Goal: Information Seeking & Learning: Learn about a topic

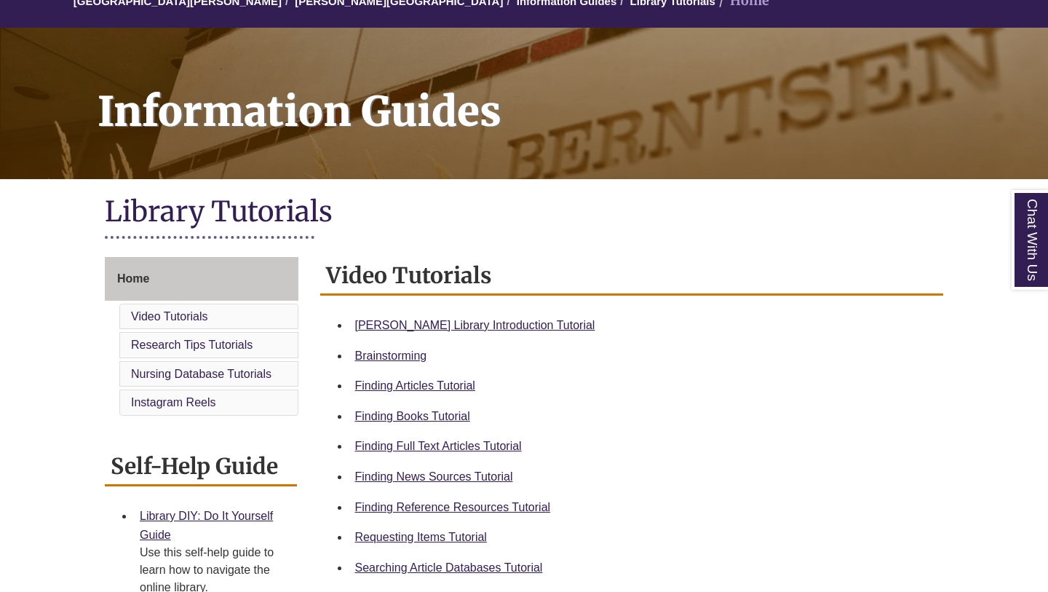
scroll to position [156, 0]
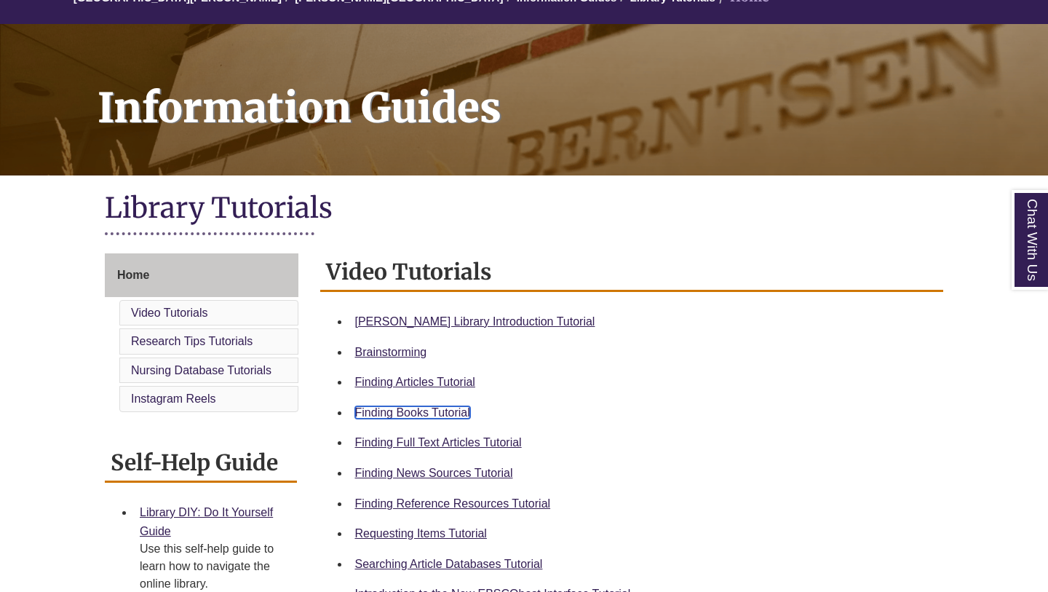
click at [437, 412] on link "Finding Books Tutorial" at bounding box center [412, 412] width 115 height 12
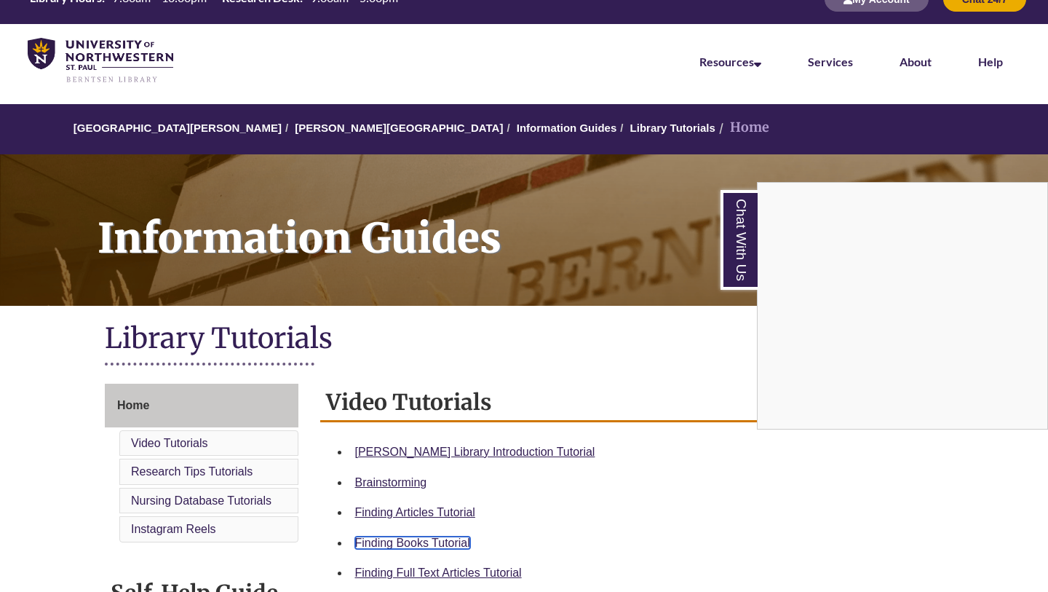
scroll to position [0, 0]
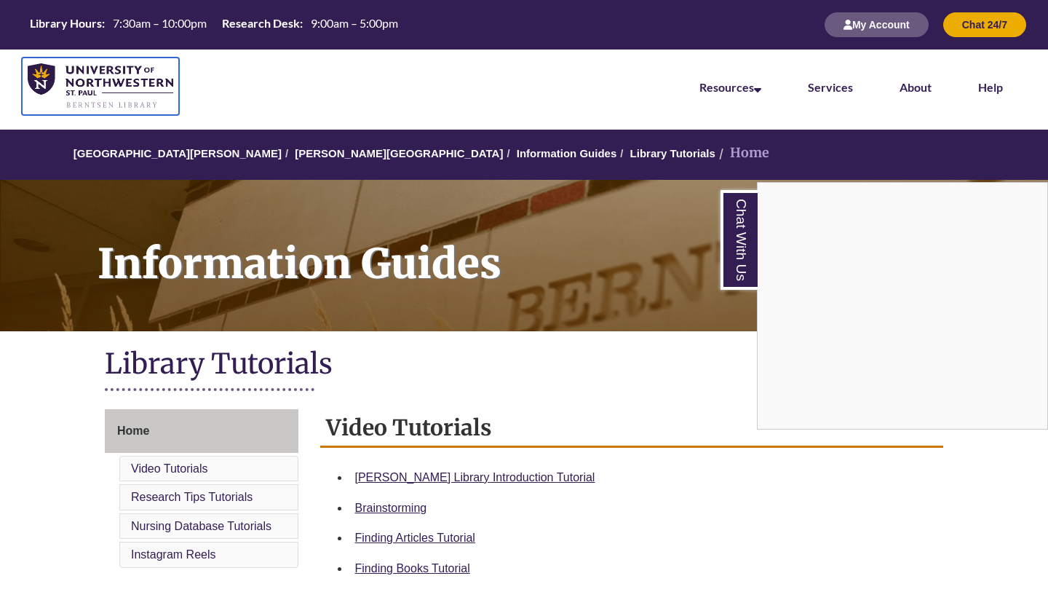
click at [119, 92] on img at bounding box center [101, 86] width 146 height 46
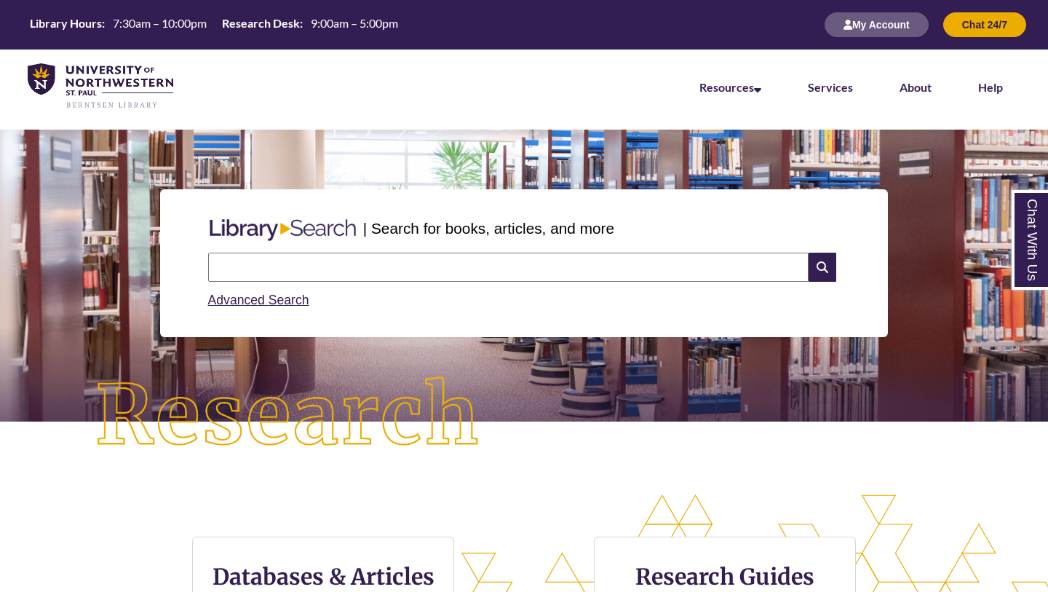
click at [399, 275] on input "text" at bounding box center [508, 266] width 600 height 29
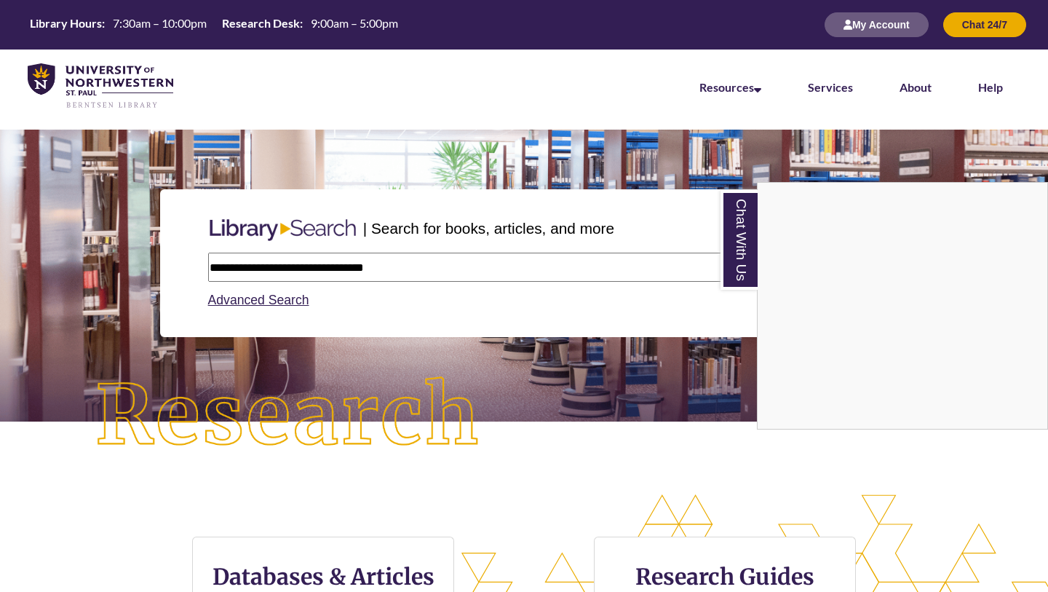
type input "**********"
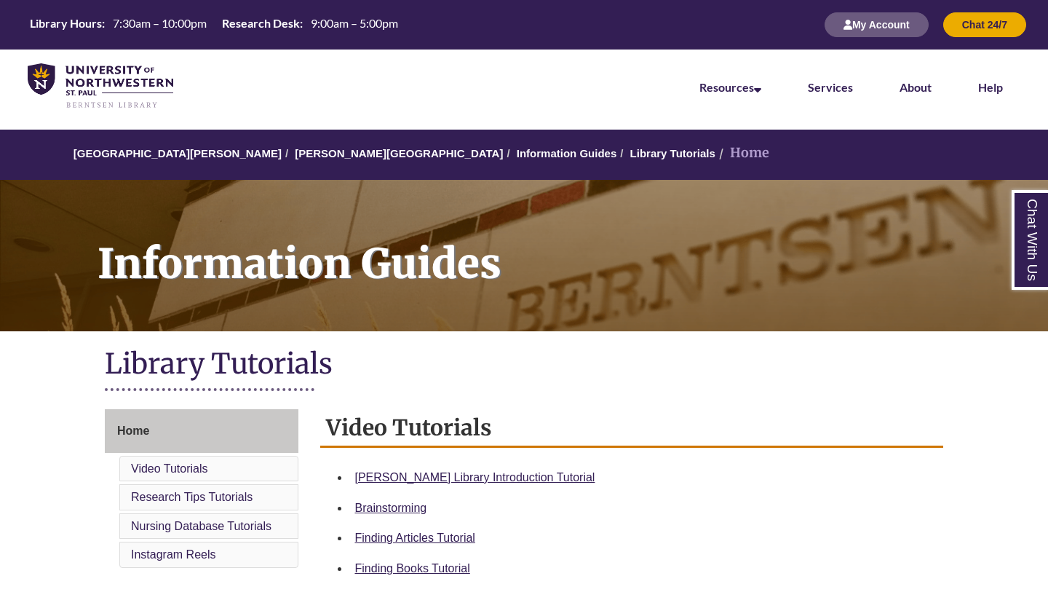
scroll to position [65, 0]
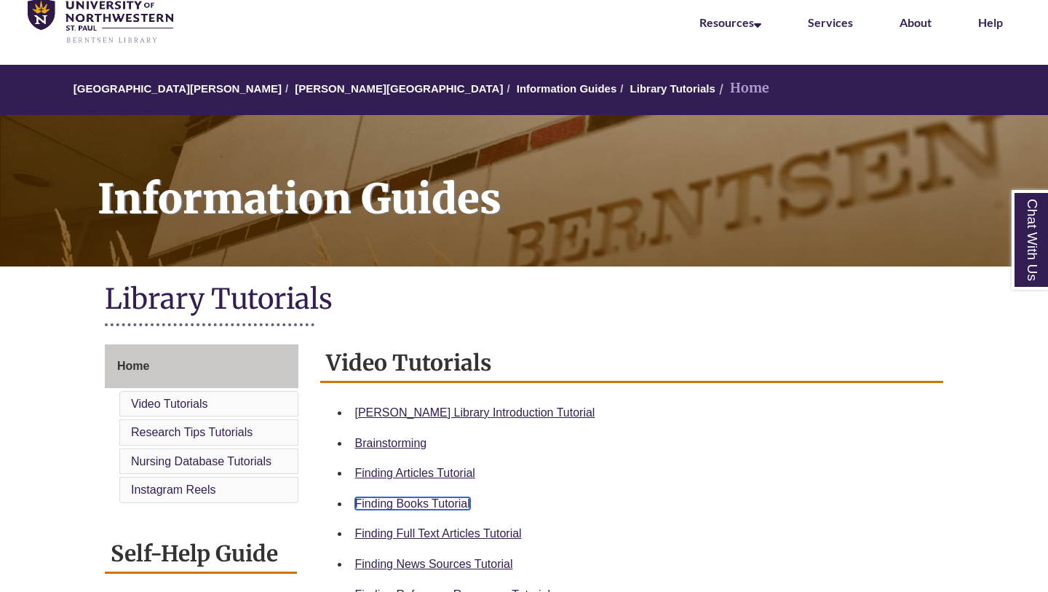
click at [433, 502] on link "Finding Books Tutorial" at bounding box center [412, 503] width 115 height 12
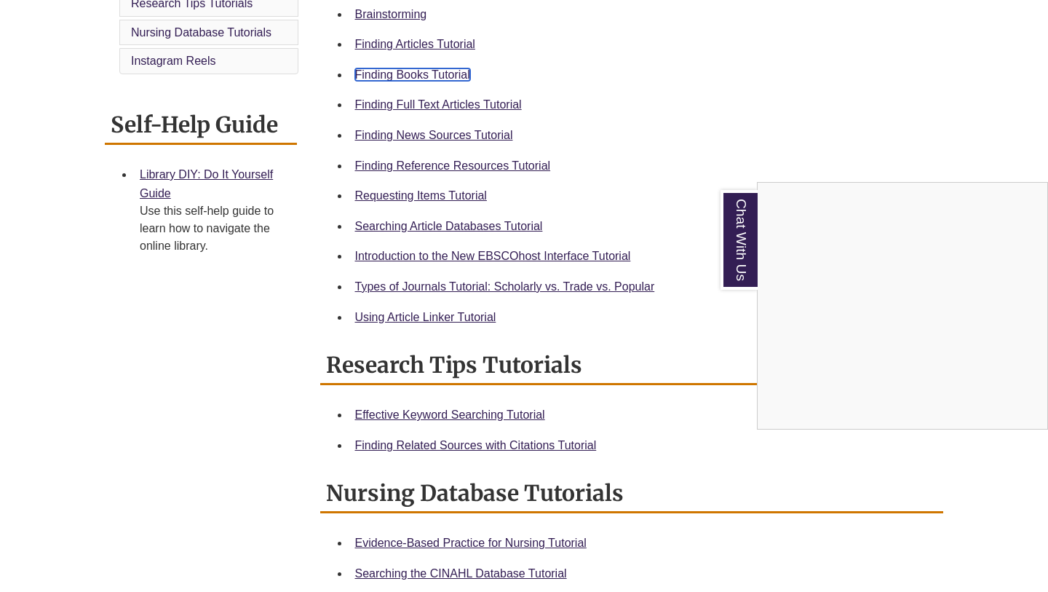
scroll to position [494, 0]
click at [423, 196] on div "Chat With Us" at bounding box center [524, 296] width 1048 height 592
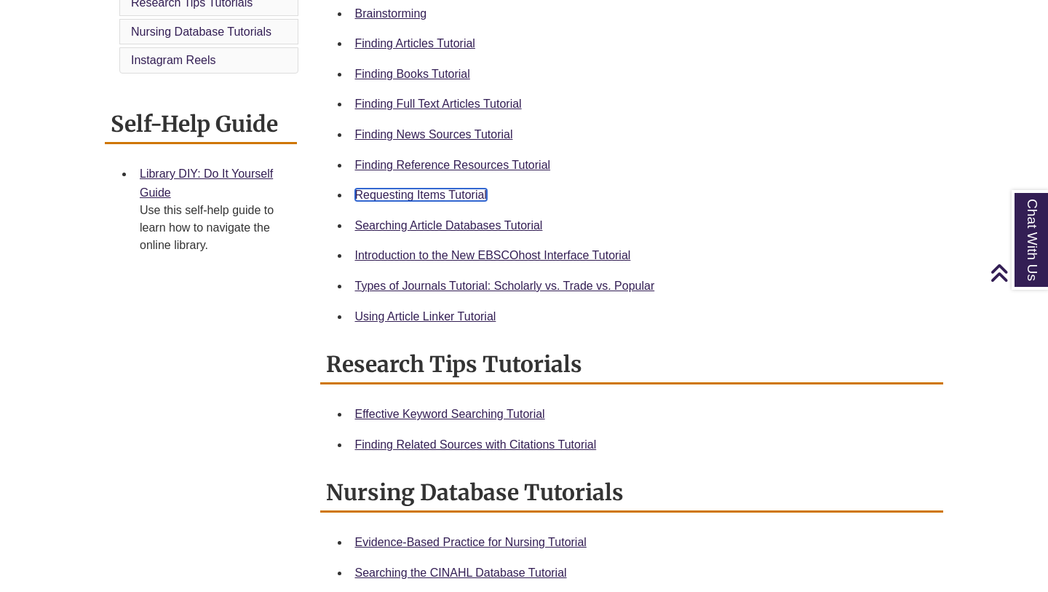
click at [423, 196] on link "Requesting Items Tutorial" at bounding box center [421, 194] width 132 height 12
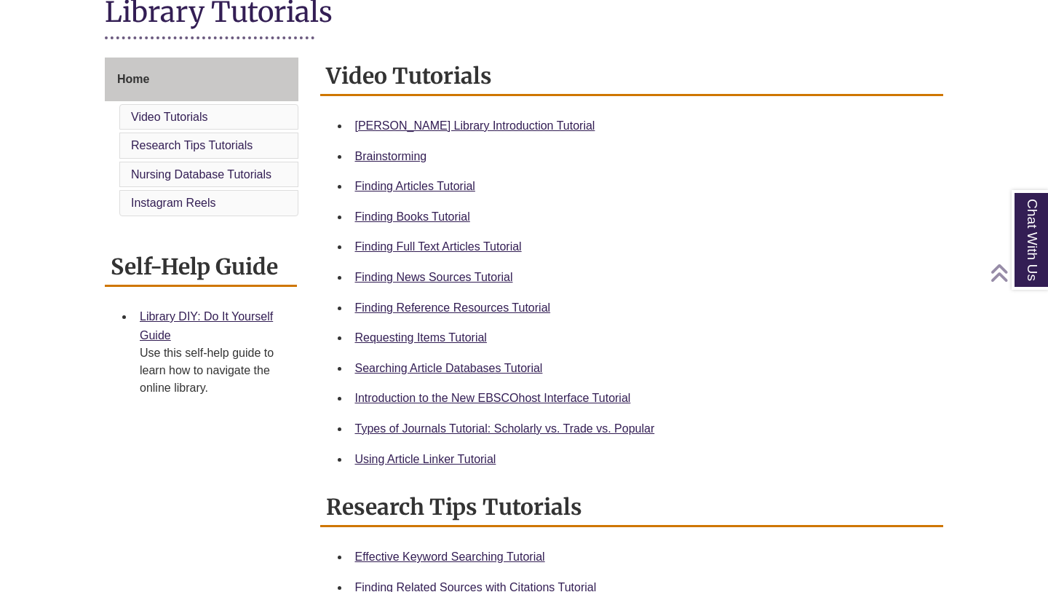
scroll to position [359, 0]
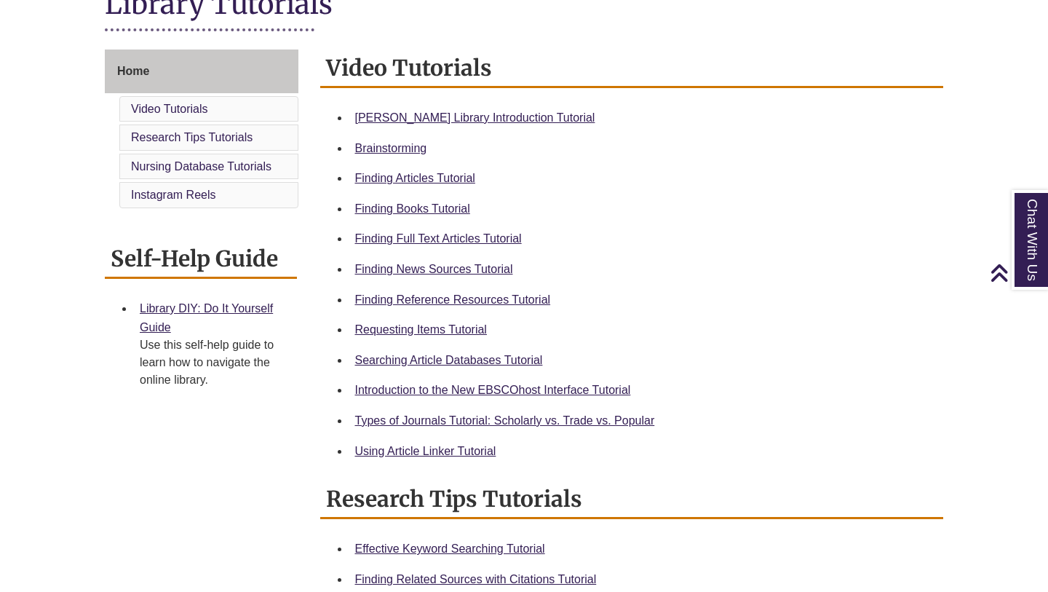
click at [434, 319] on li "Requesting Items Tutorial" at bounding box center [643, 329] width 589 height 31
click at [436, 322] on div "Requesting Items Tutorial" at bounding box center [643, 329] width 577 height 19
click at [442, 337] on div "Requesting Items Tutorial" at bounding box center [643, 329] width 577 height 19
click at [445, 335] on link "Requesting Items Tutorial" at bounding box center [421, 329] width 132 height 12
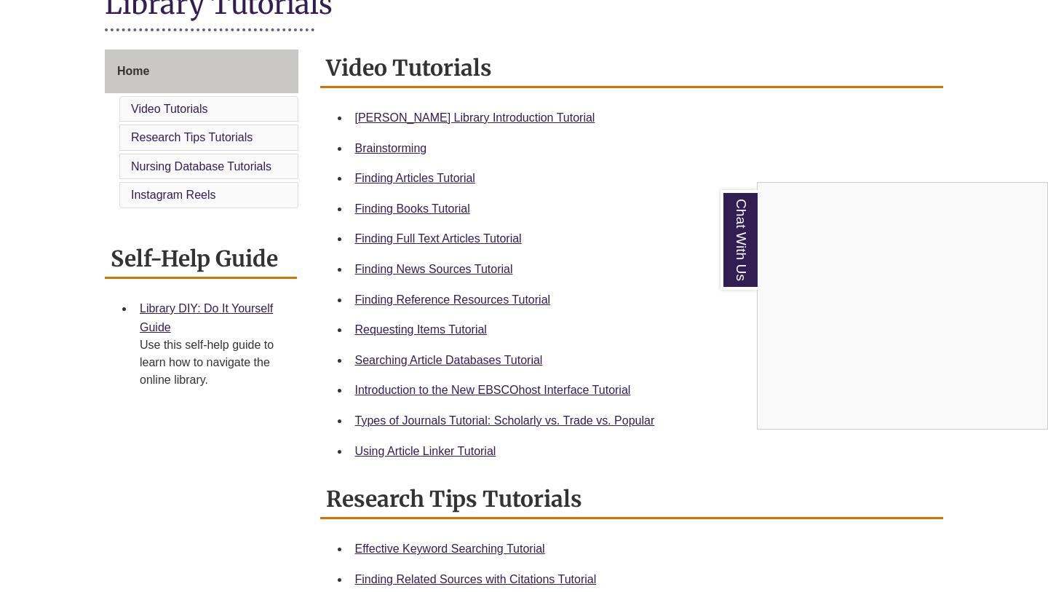
click at [522, 423] on div "Chat With Us" at bounding box center [524, 296] width 1048 height 592
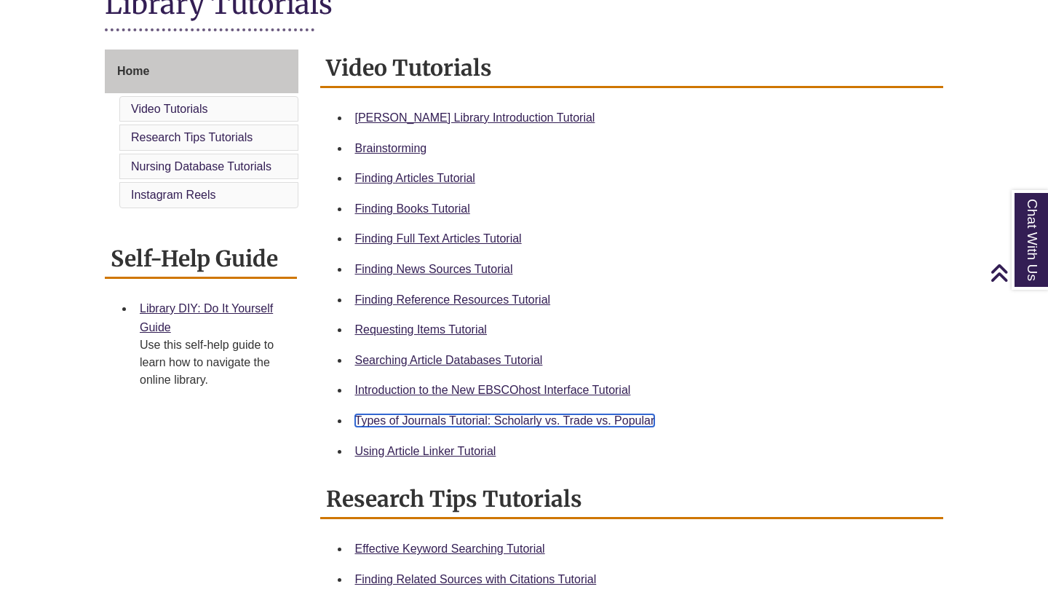
click at [522, 423] on link "Types of Journals Tutorial: Scholarly vs. Trade vs. Popular" at bounding box center [505, 420] width 300 height 12
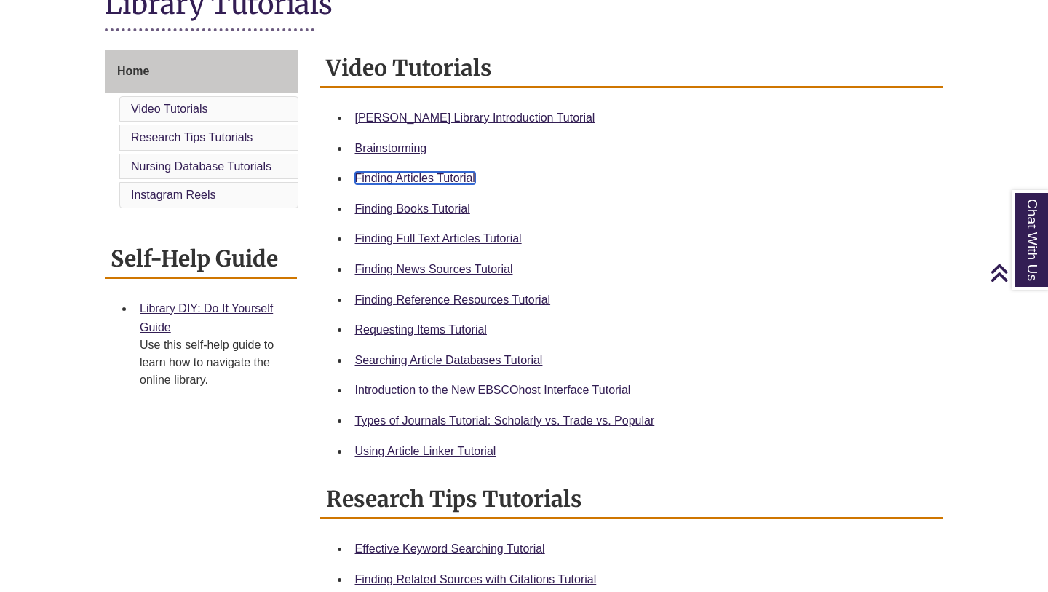
click at [431, 180] on link "Finding Articles Tutorial" at bounding box center [415, 178] width 120 height 12
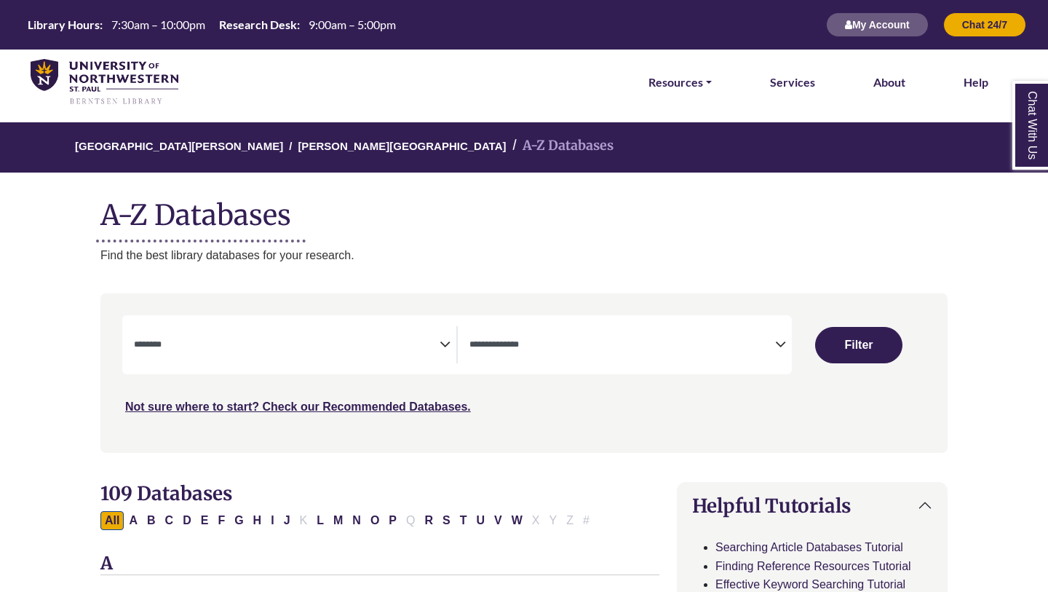
select select "Database Subject Filter"
select select "Database Types Filter"
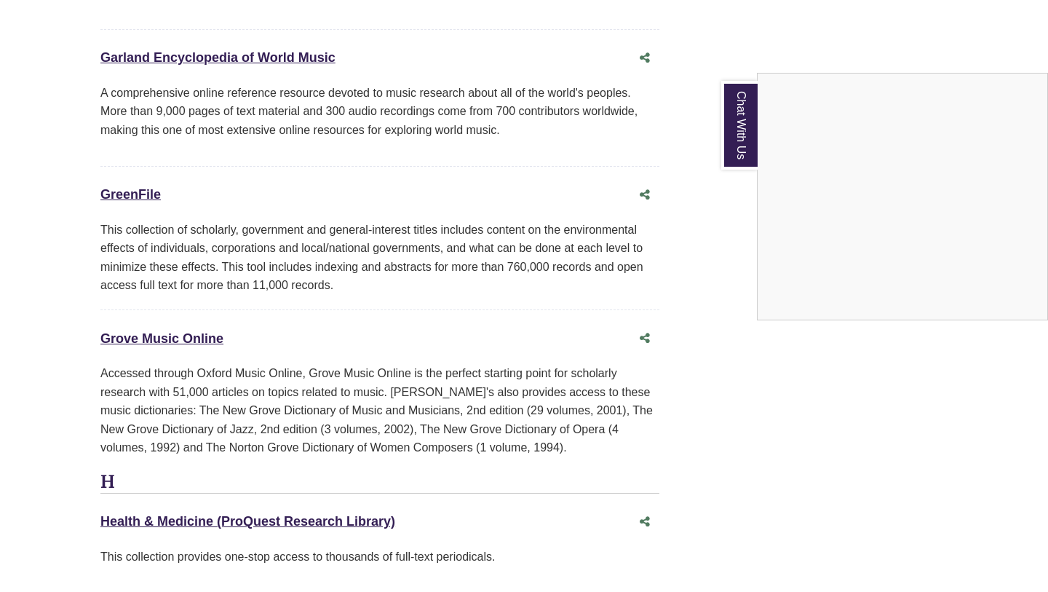
scroll to position [6259, 0]
click at [244, 274] on div "Chat With Us" at bounding box center [524, 296] width 1048 height 592
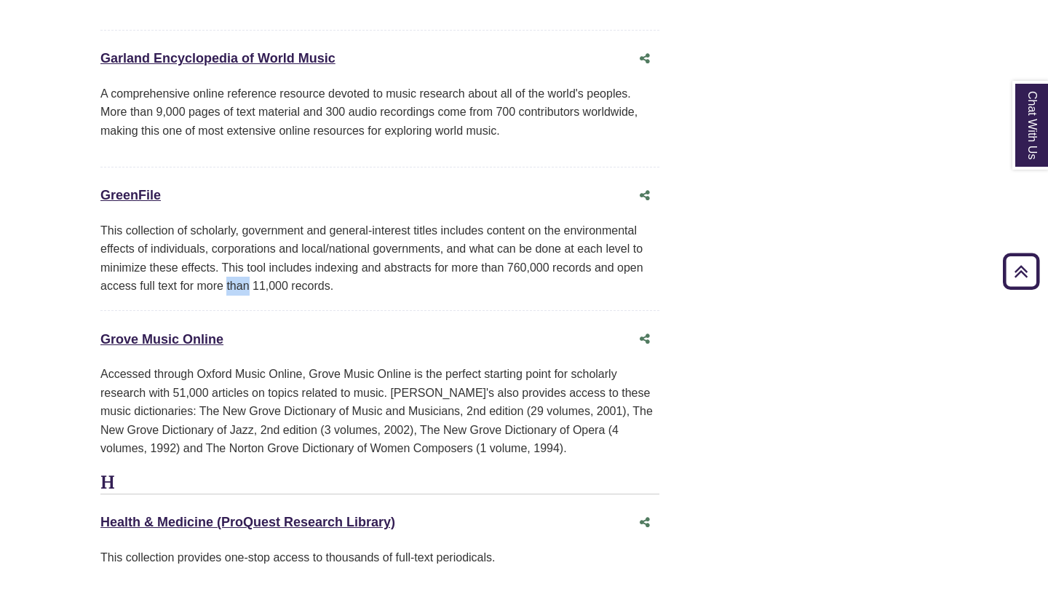
click at [244, 274] on div "This collection of scholarly, government and general-interest titles includes c…" at bounding box center [379, 258] width 559 height 74
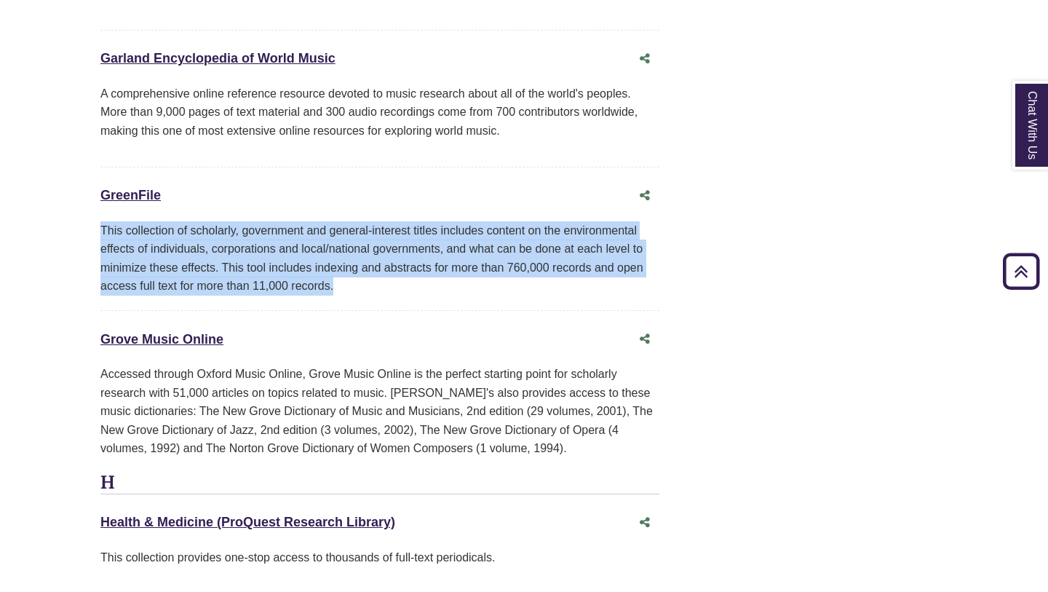
click at [244, 274] on div "This collection of scholarly, government and general-interest titles includes c…" at bounding box center [379, 258] width 559 height 74
click at [204, 234] on div "This collection of scholarly, government and general-interest titles includes c…" at bounding box center [379, 258] width 559 height 74
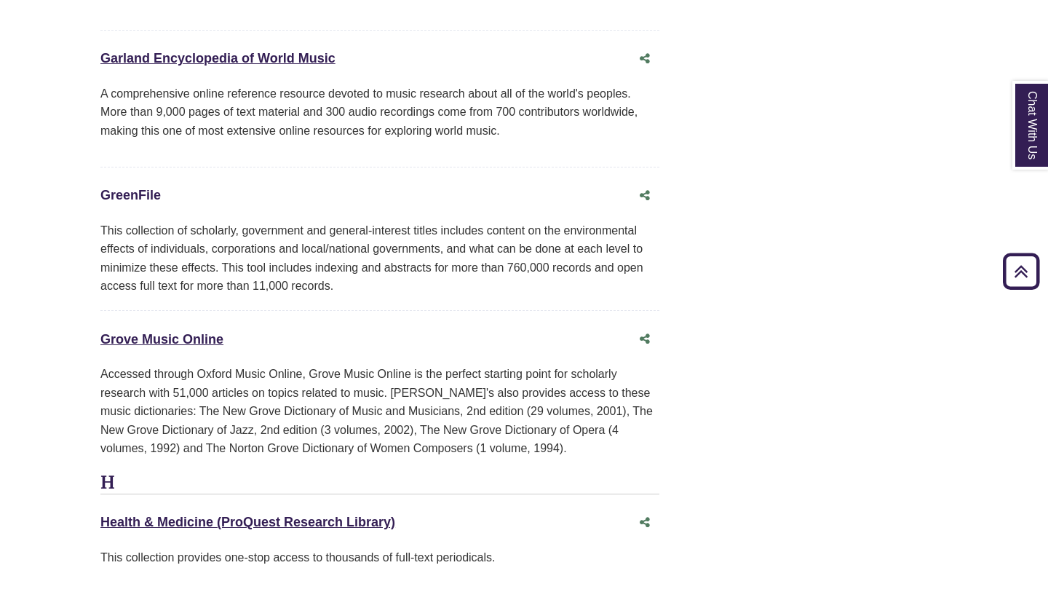
click at [143, 188] on link "GreenFile This link opens in a new window" at bounding box center [130, 195] width 60 height 15
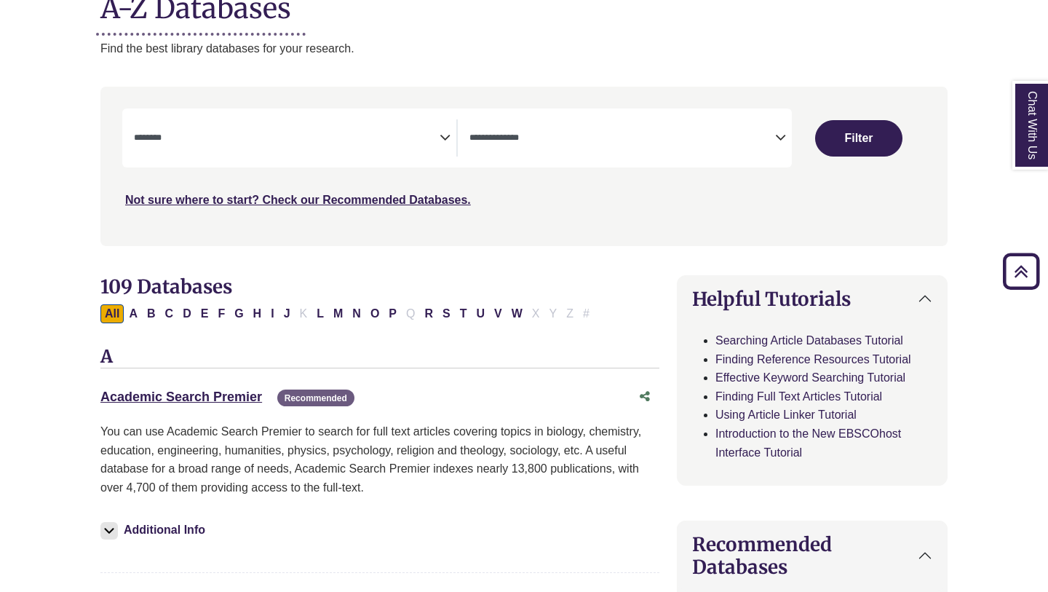
scroll to position [199, 0]
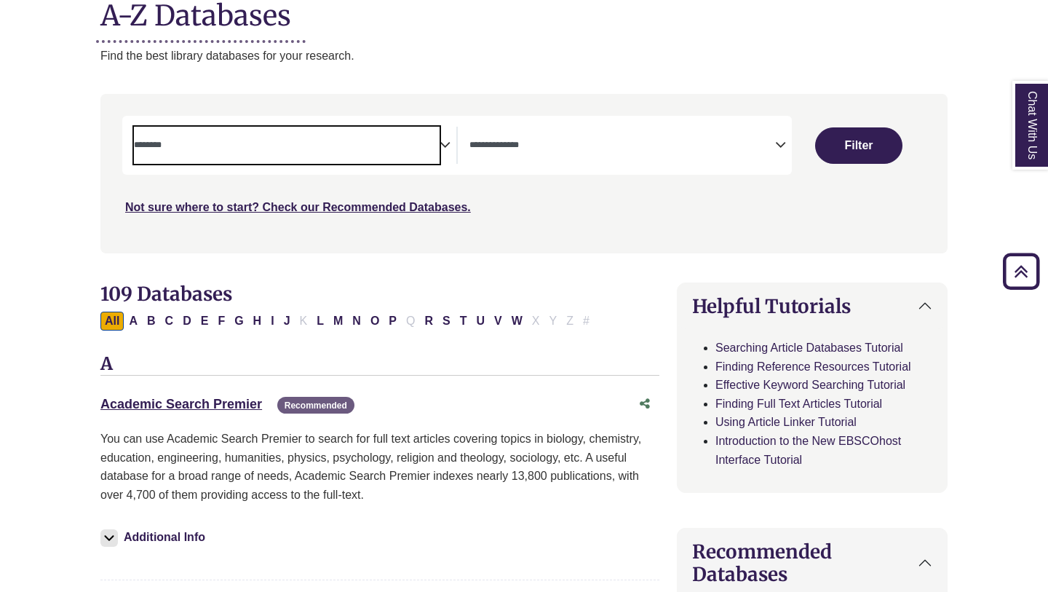
click at [366, 153] on span "Search filters" at bounding box center [287, 145] width 306 height 37
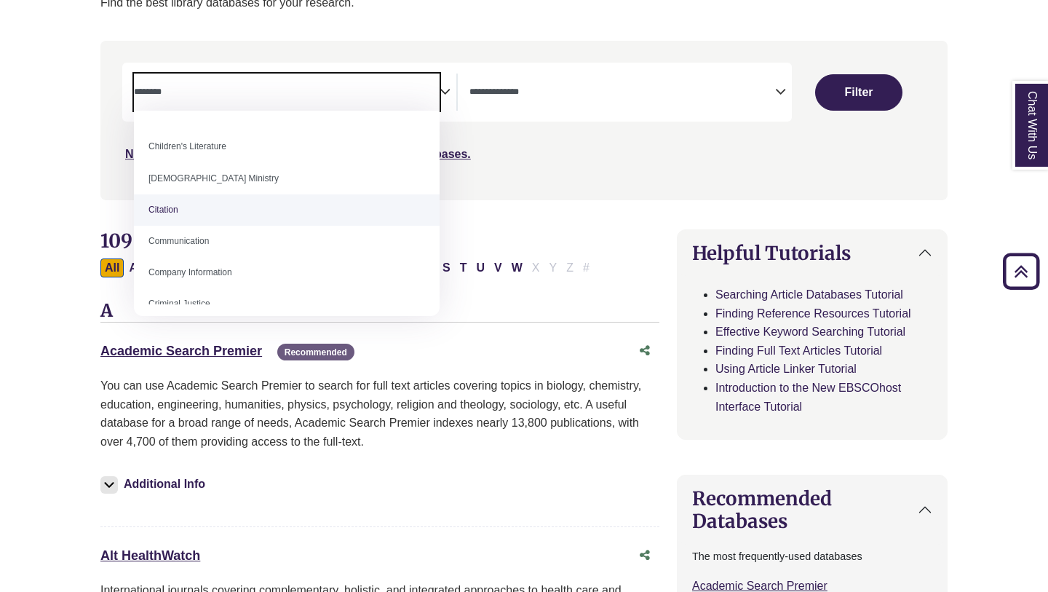
scroll to position [196, 0]
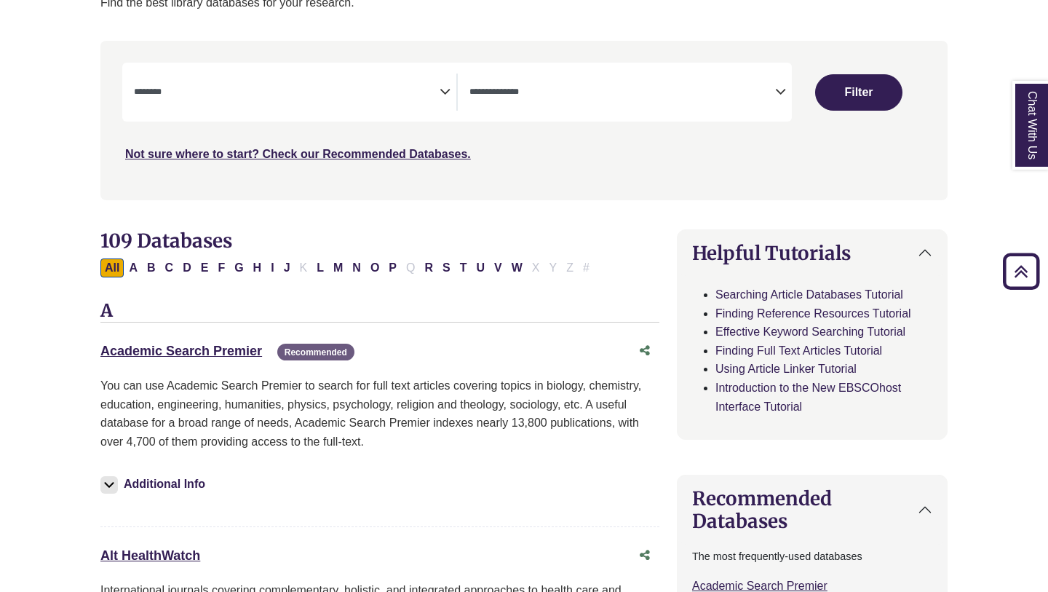
click at [576, 102] on span "Search filters" at bounding box center [622, 91] width 306 height 37
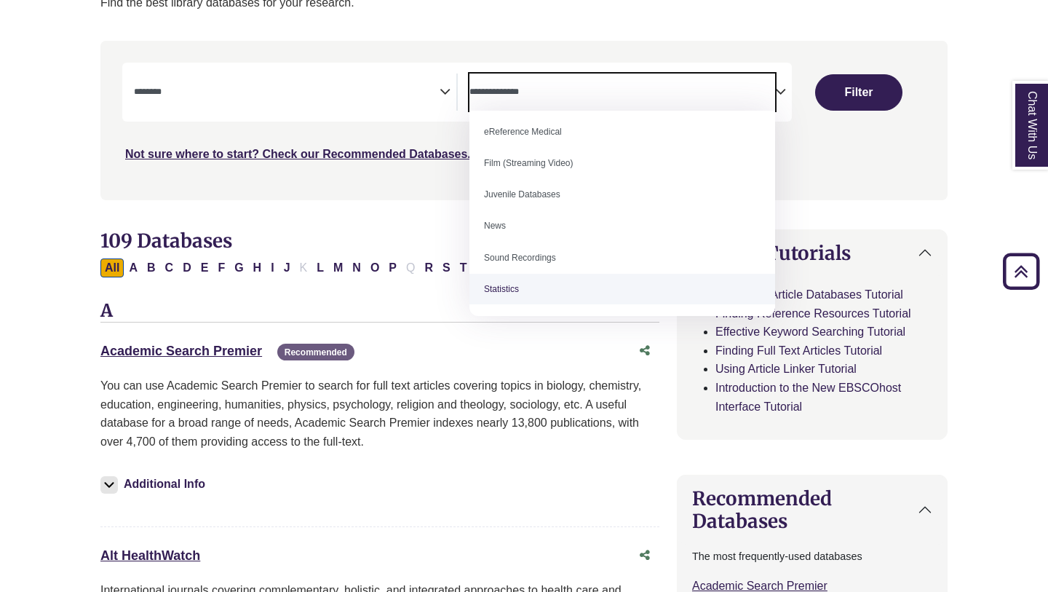
scroll to position [0, 0]
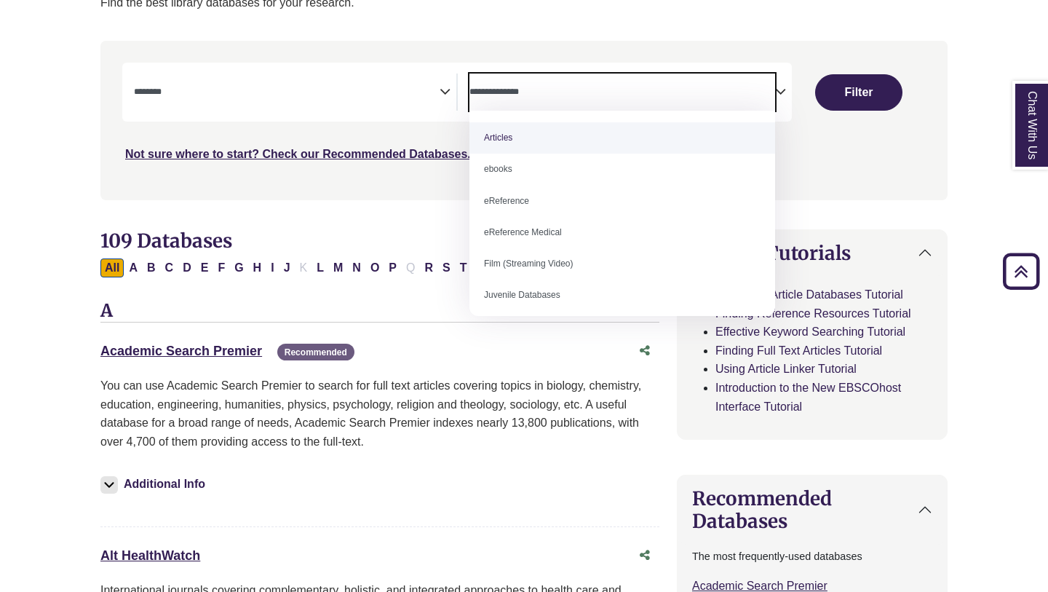
click at [563, 95] on textarea "Search" at bounding box center [622, 93] width 306 height 12
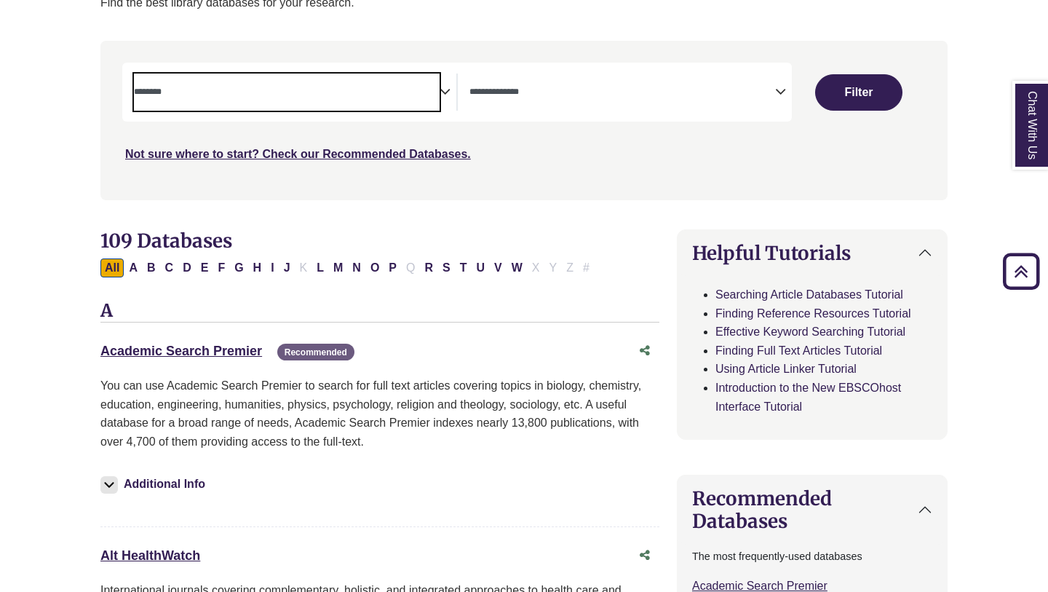
click at [427, 90] on textarea "Search" at bounding box center [287, 93] width 306 height 12
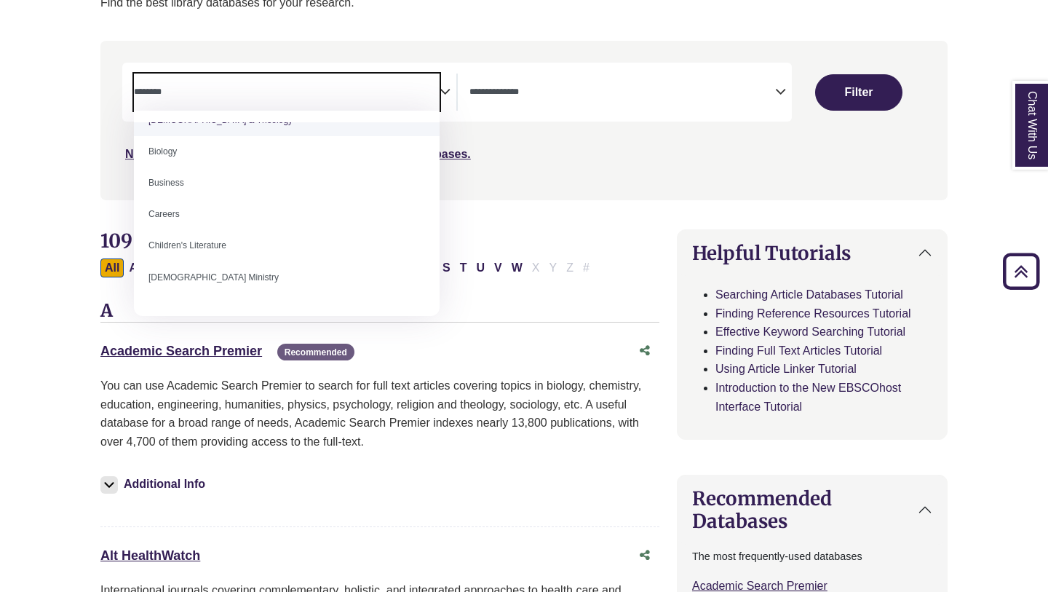
scroll to position [84, 0]
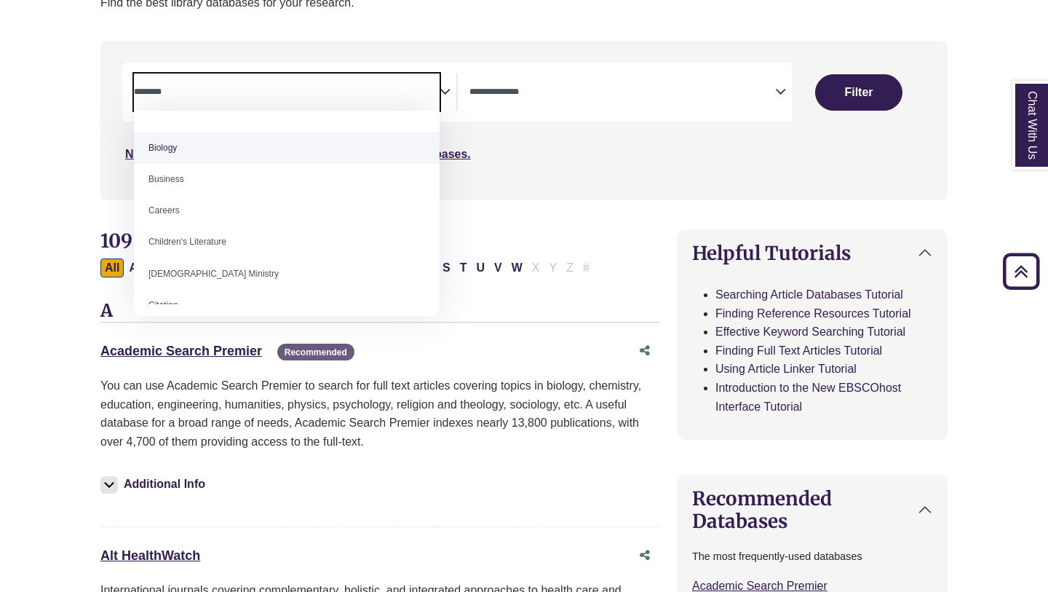
select select "*****"
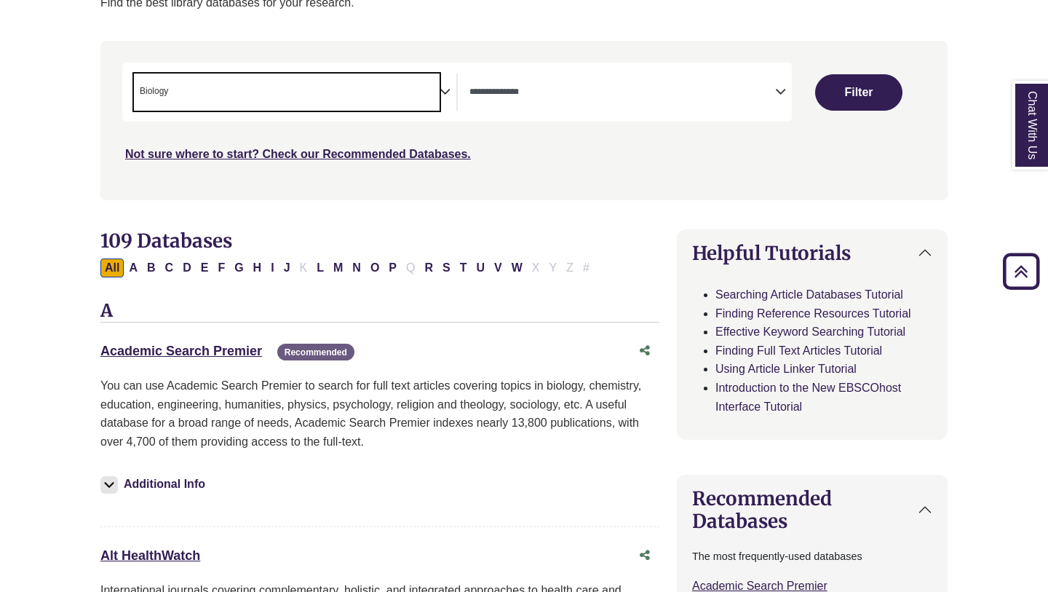
scroll to position [42, 0]
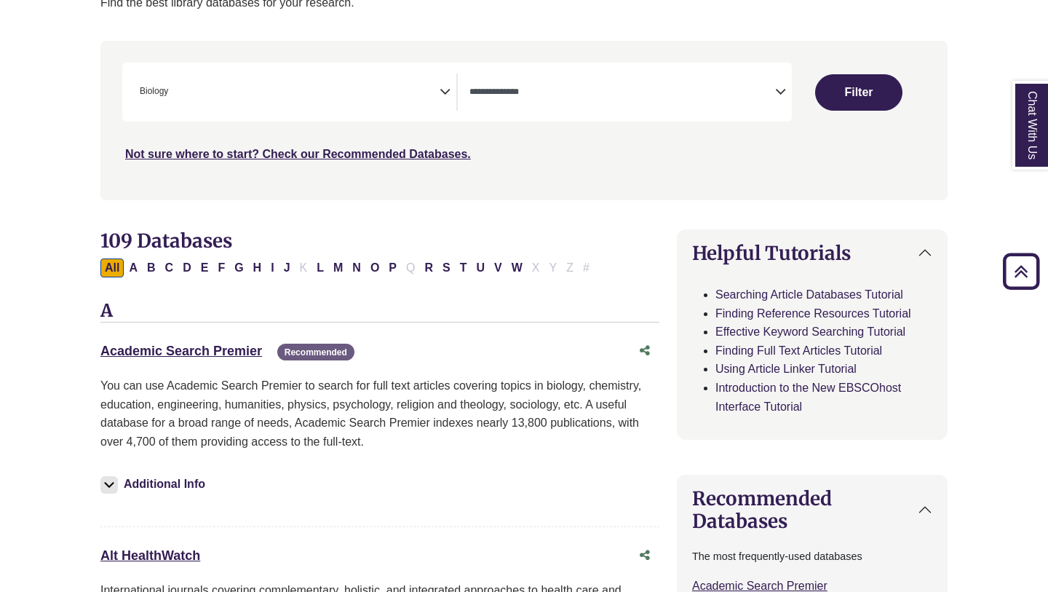
click at [442, 90] on icon "Search filters" at bounding box center [444, 90] width 11 height 22
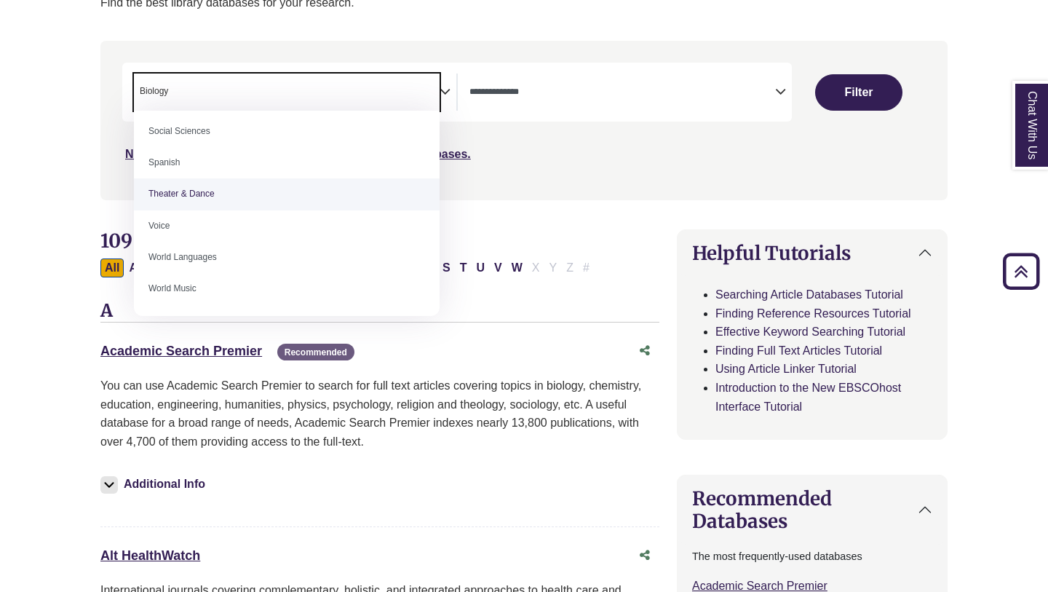
scroll to position [1266, 0]
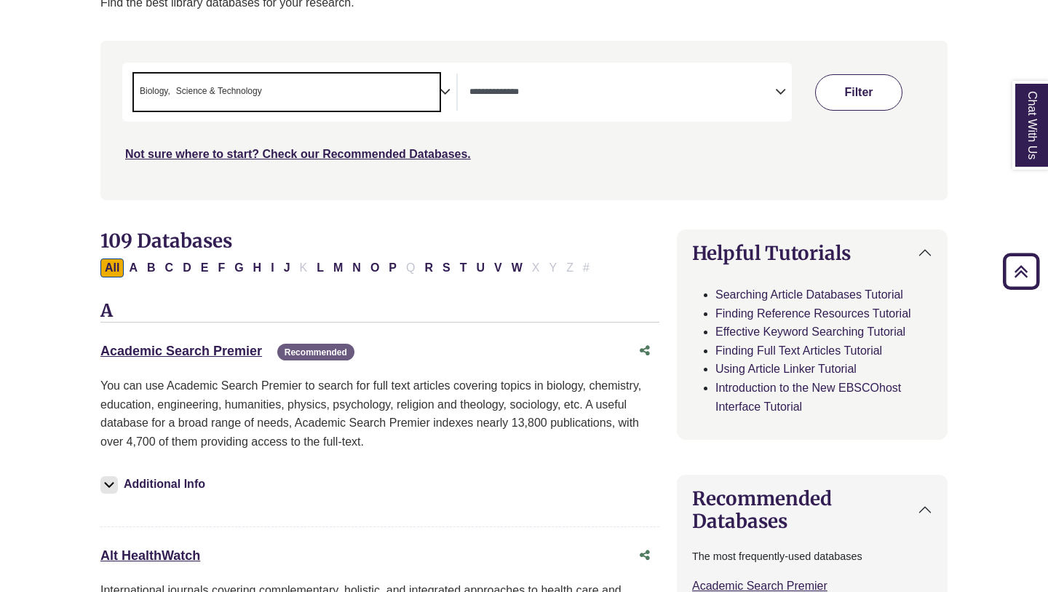
click at [870, 87] on button "Filter" at bounding box center [858, 92] width 87 height 36
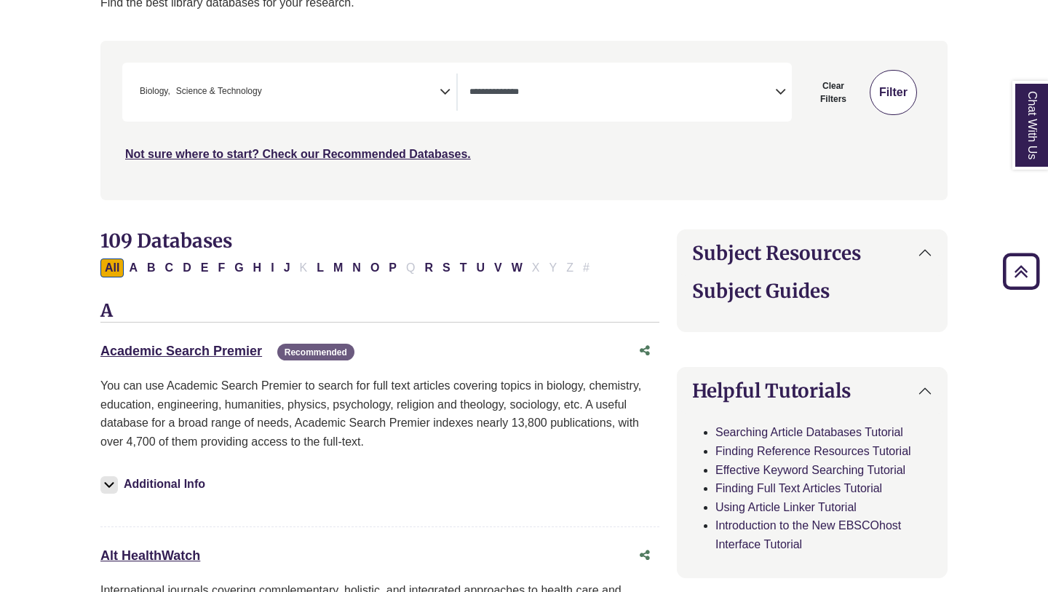
select select "Database Types Filter"
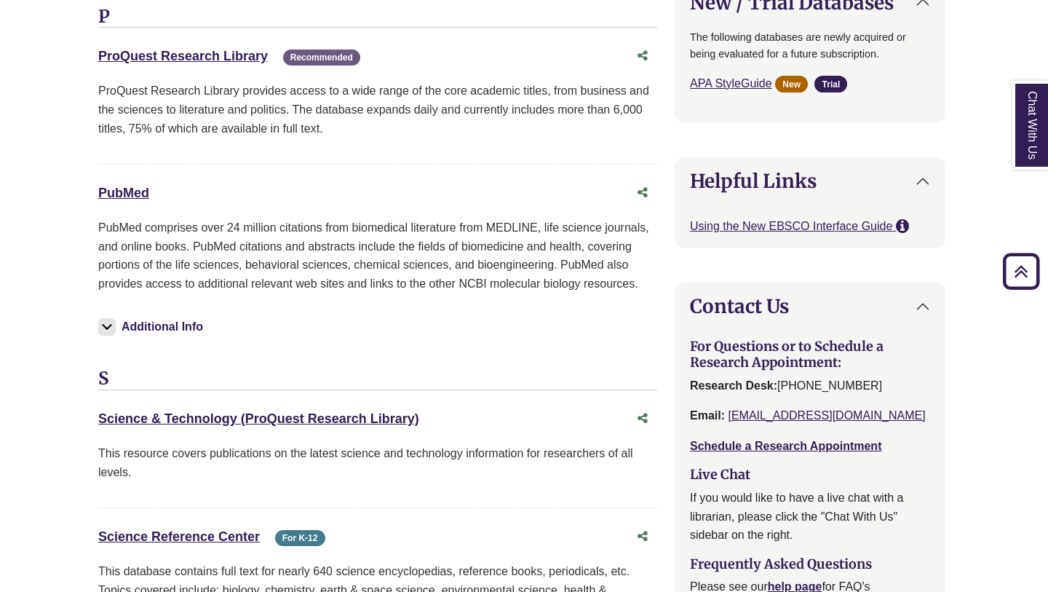
scroll to position [1489, 2]
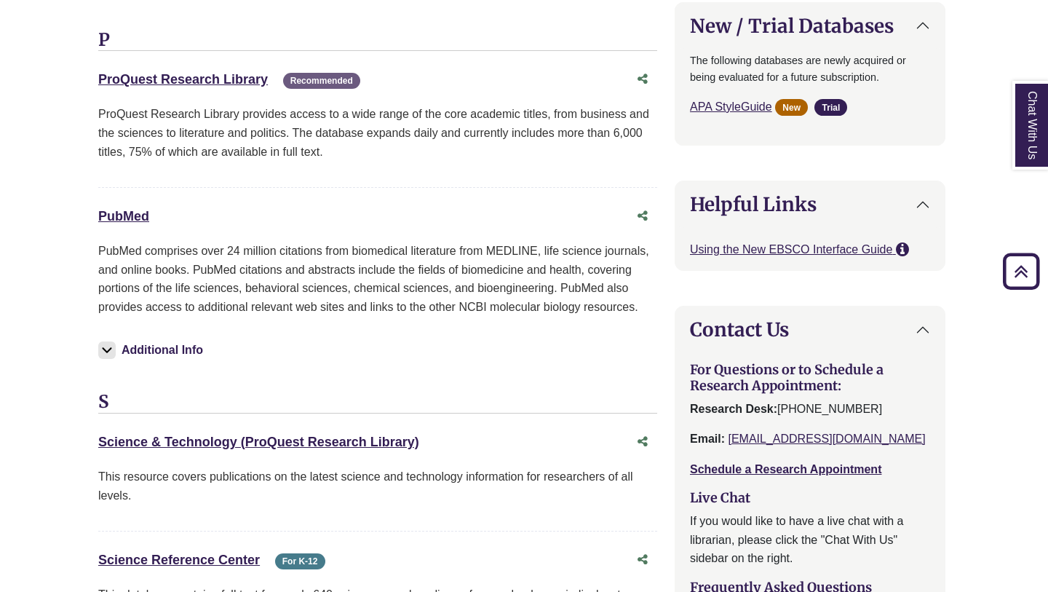
click at [192, 354] on button "Additional Info" at bounding box center [152, 350] width 109 height 20
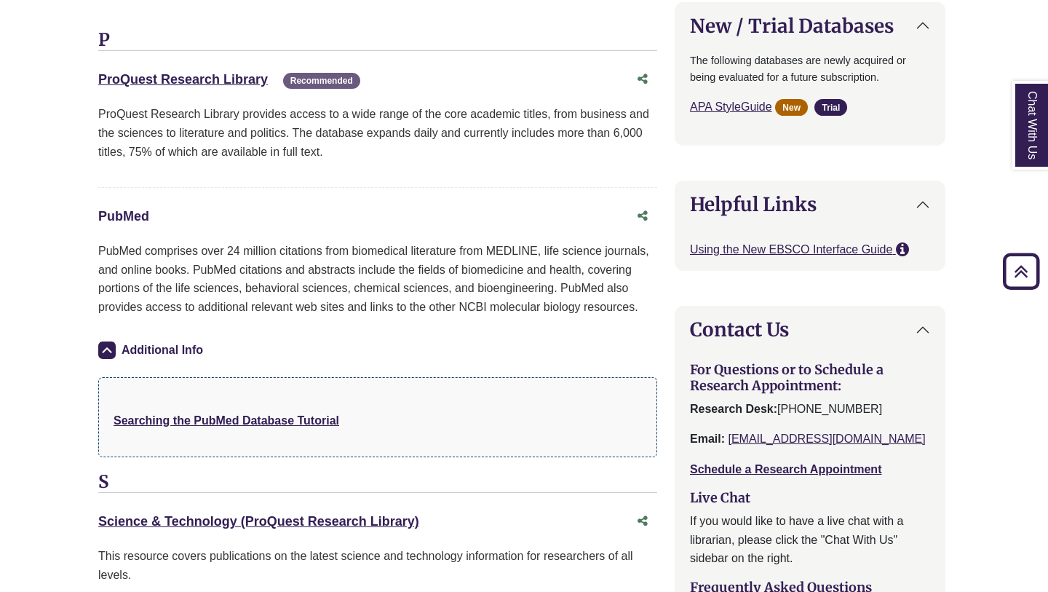
click at [122, 216] on link "PubMed This link opens in a new window" at bounding box center [123, 216] width 51 height 15
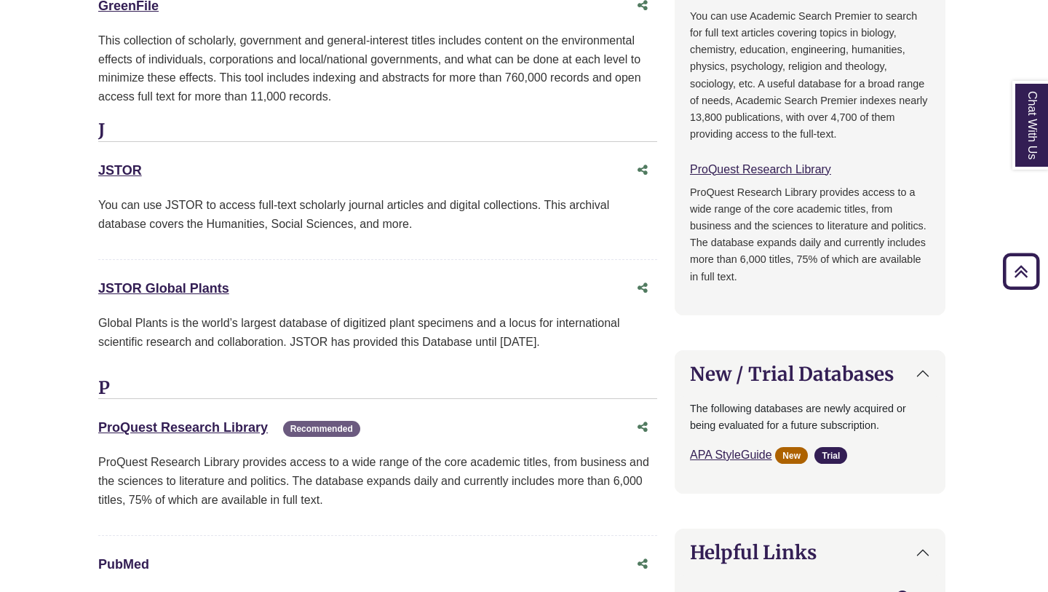
scroll to position [1133, 2]
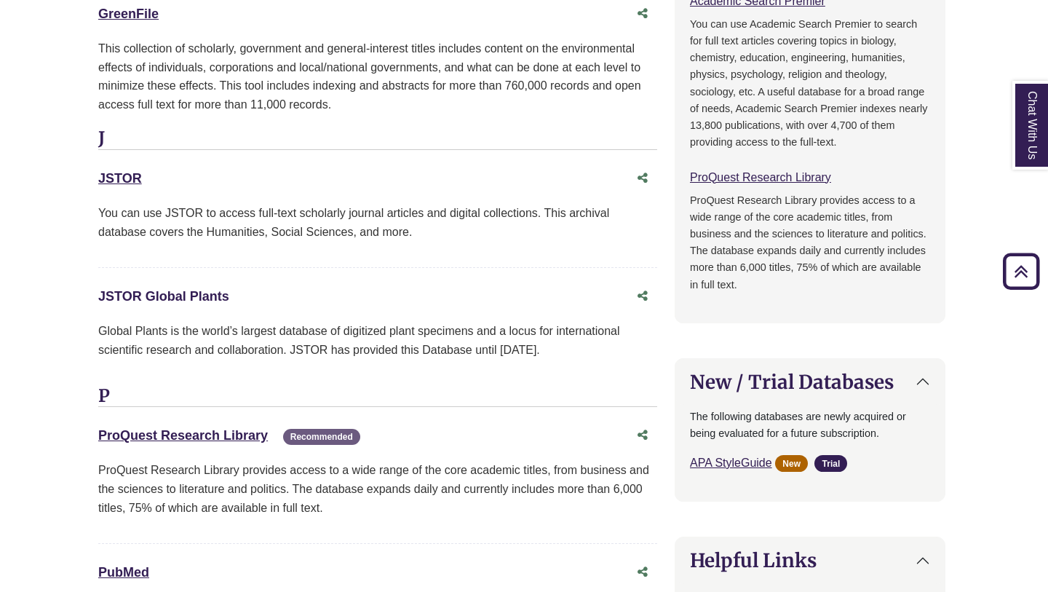
click at [209, 303] on link "JSTOR Global Plants This link opens in a new window" at bounding box center [163, 296] width 131 height 15
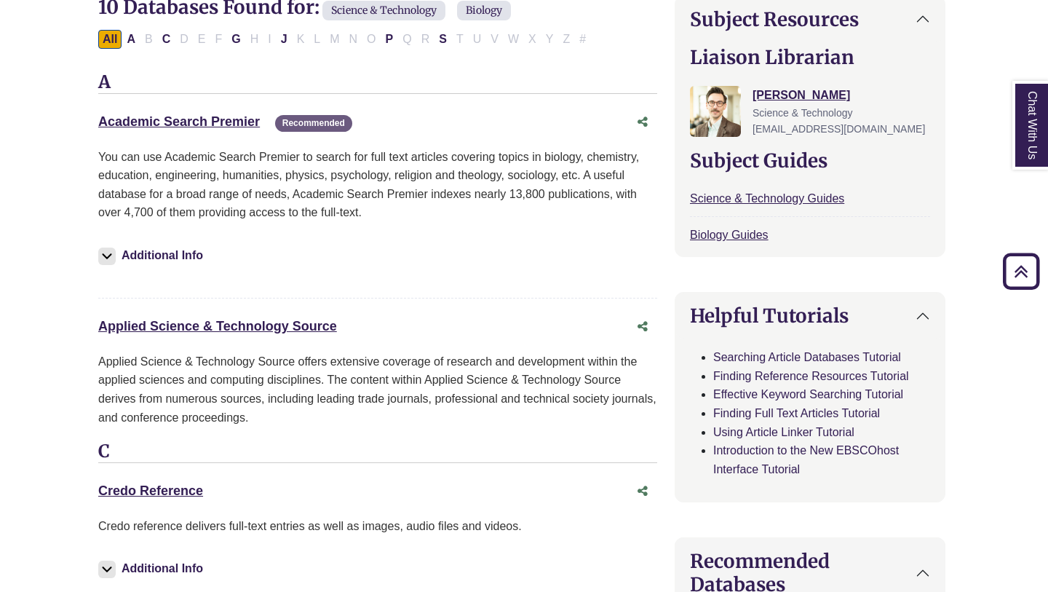
scroll to position [474, 2]
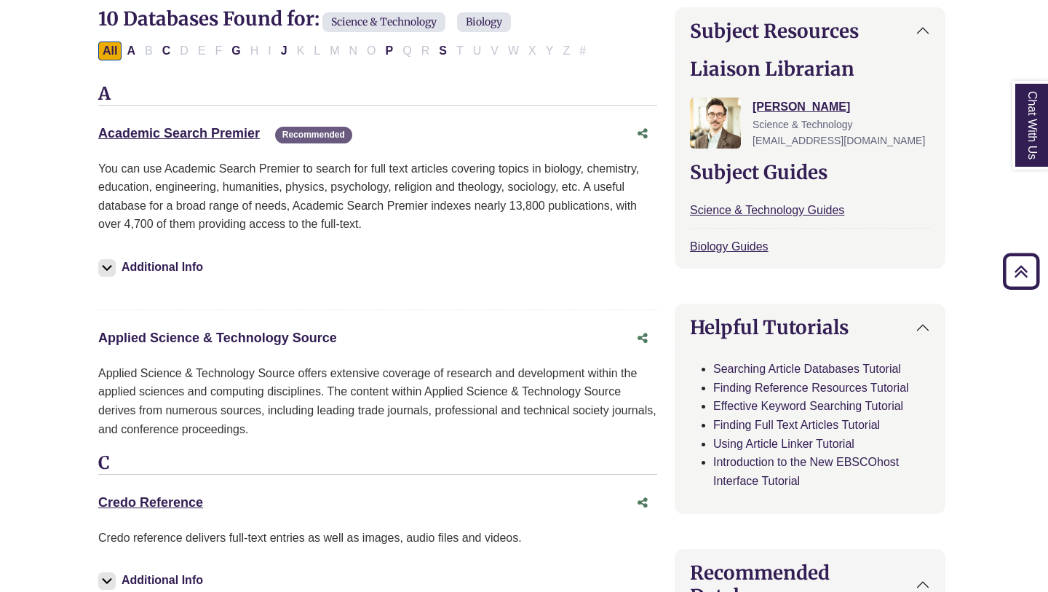
click at [293, 335] on link "Applied Science & Technology Source This link opens in a new window" at bounding box center [217, 337] width 239 height 15
click at [227, 335] on link "Applied Science & Technology Source This link opens in a new window" at bounding box center [217, 337] width 239 height 15
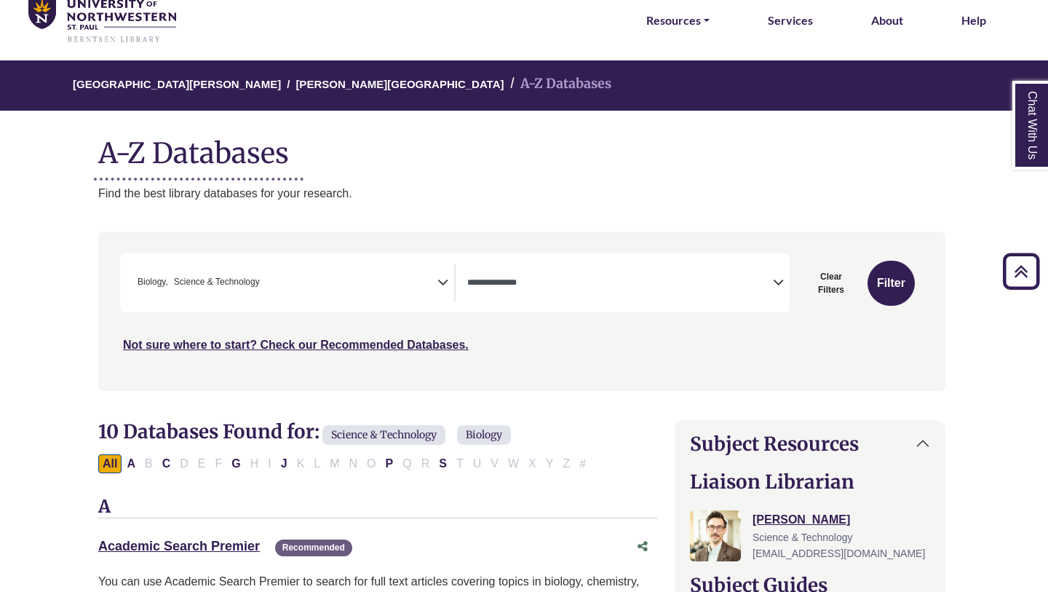
scroll to position [0, 2]
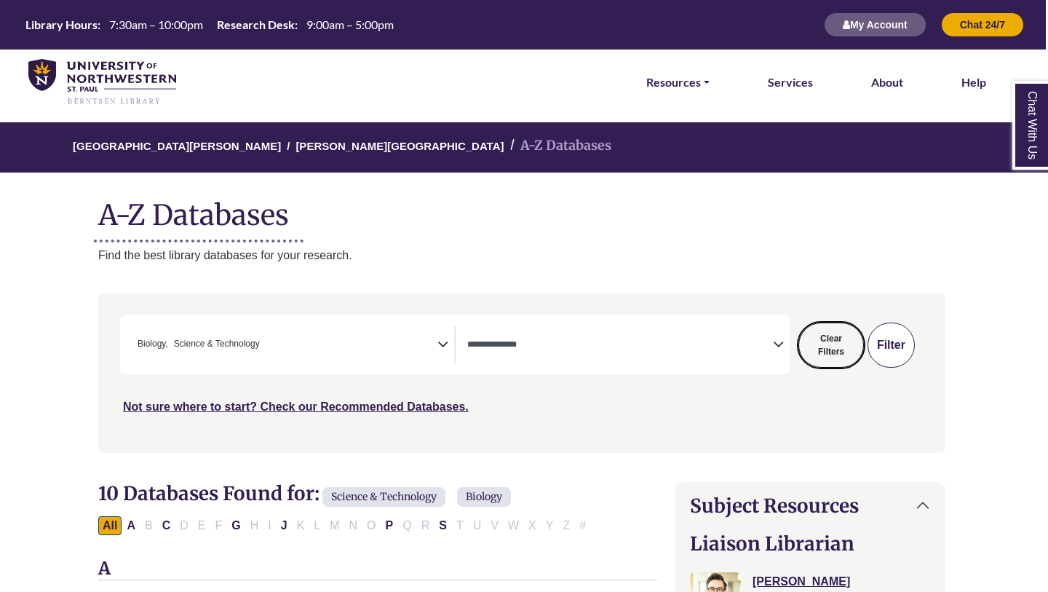
click at [830, 343] on button "Clear Filters" at bounding box center [830, 344] width 65 height 45
select select "Database Subject Filter"
select select "Database Types Filter"
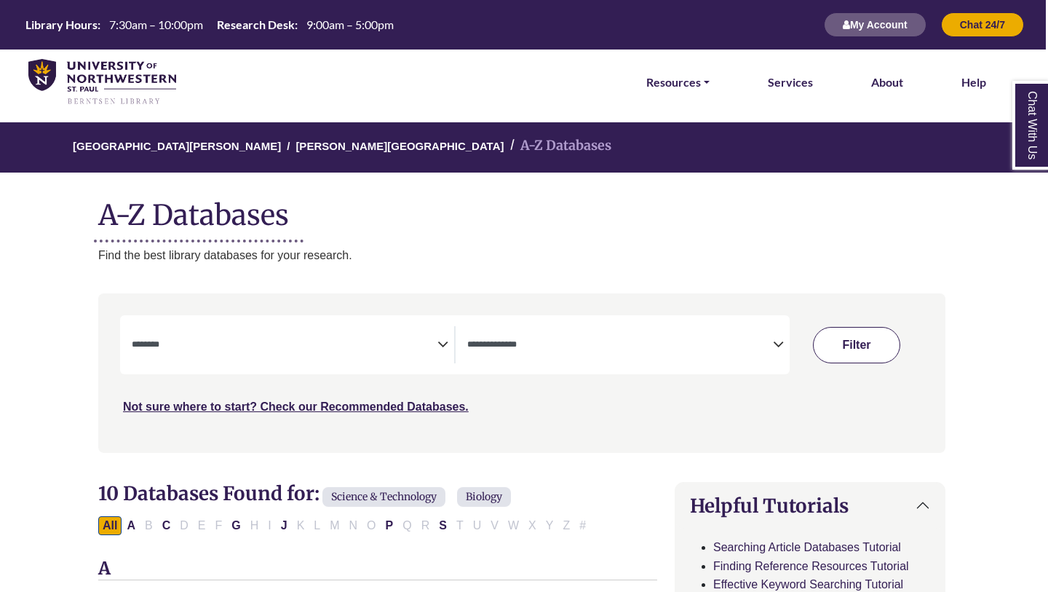
select select "Database Subject Filter"
select select "Database Types Filter"
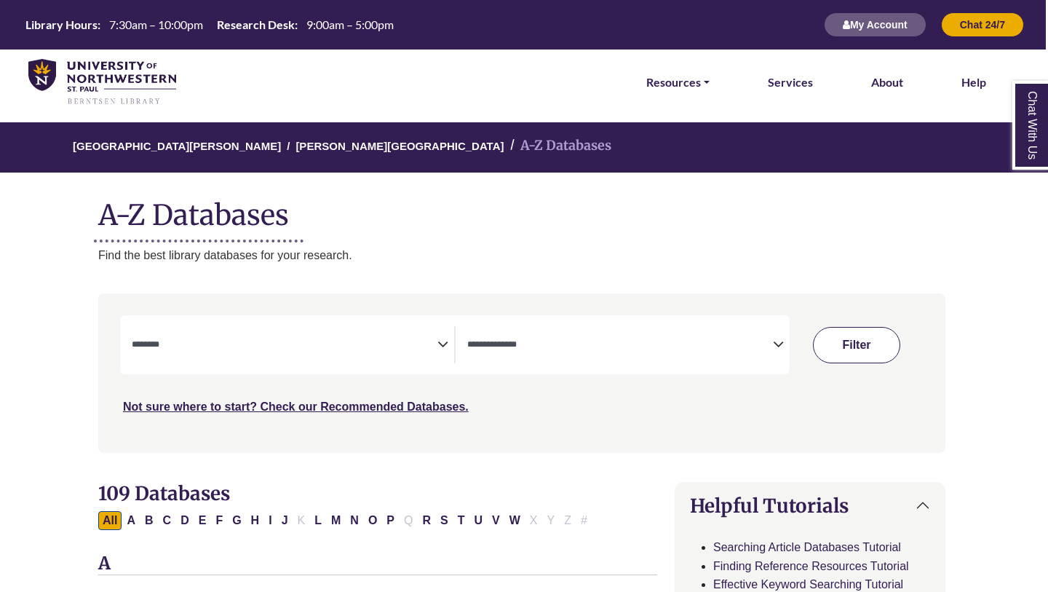
click at [843, 346] on button "Filter" at bounding box center [856, 345] width 87 height 36
select select "Database Subject Filter"
select select "Database Types Filter"
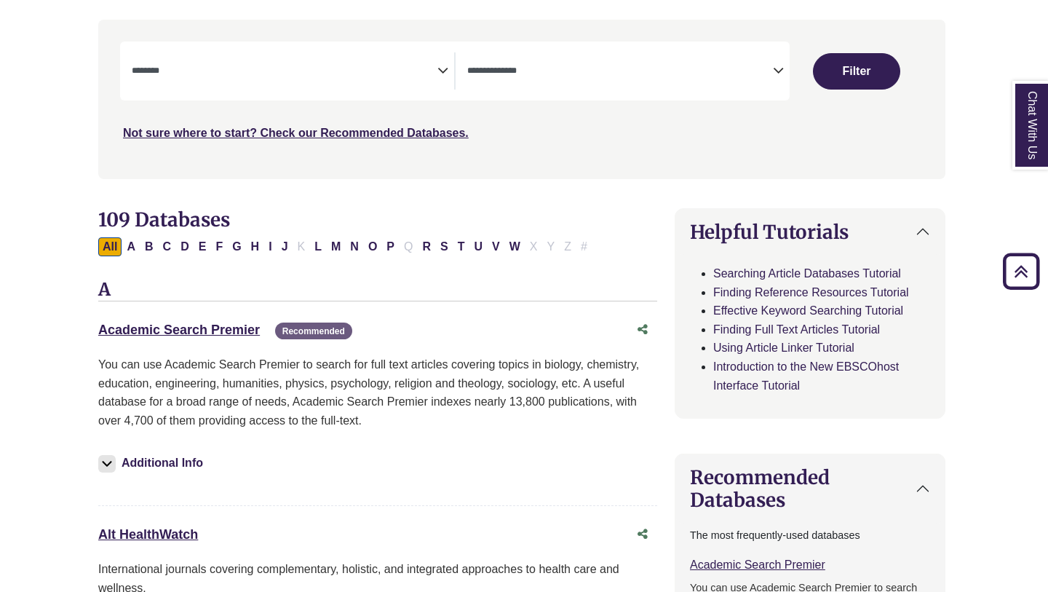
scroll to position [166, 2]
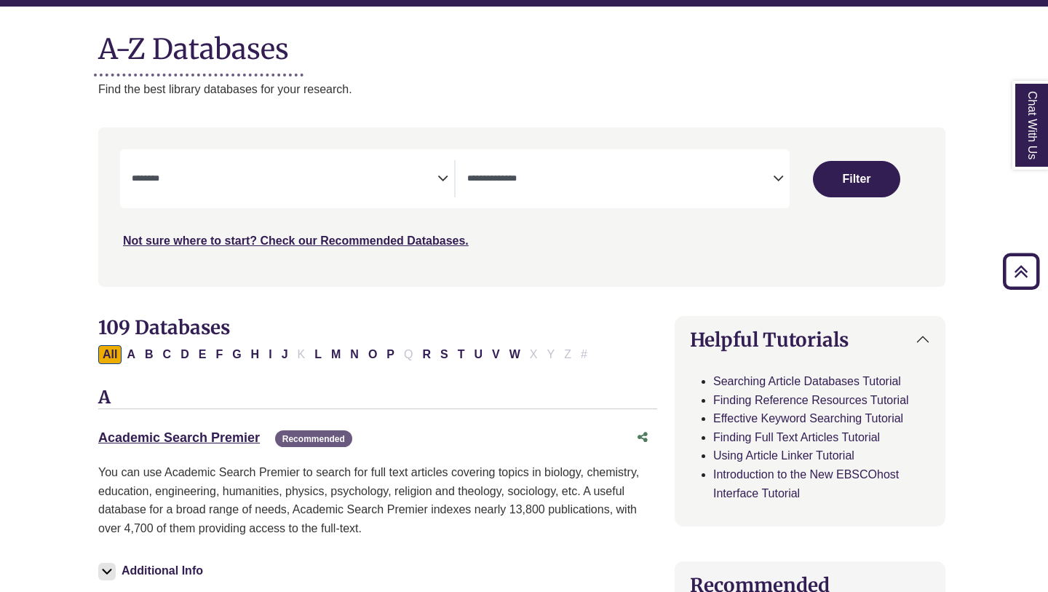
select select "Database Subject Filter"
select select "Database Types Filter"
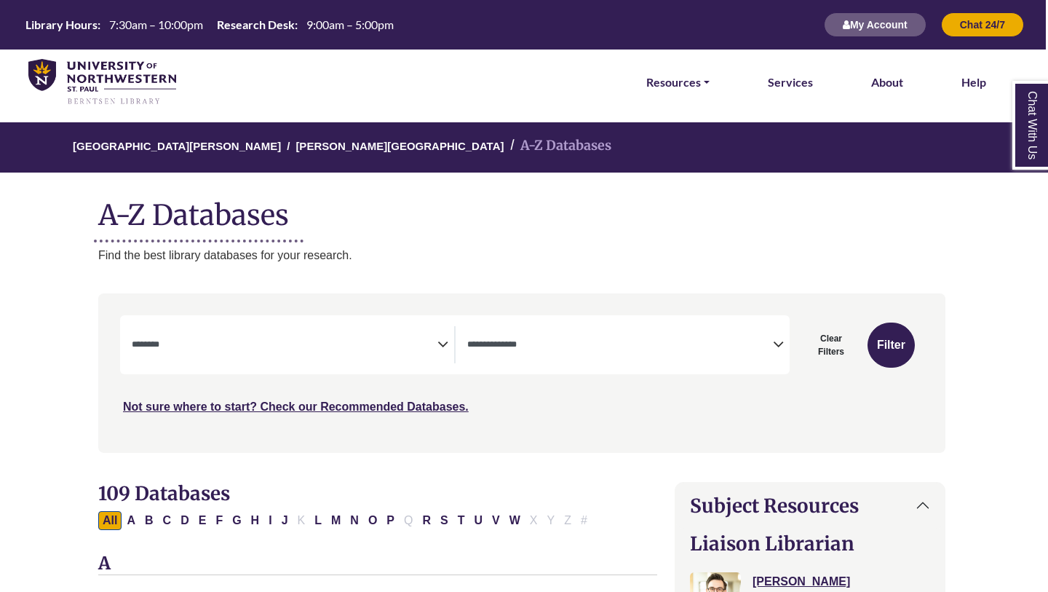
select select "*****"
select select "Database Types Filter"
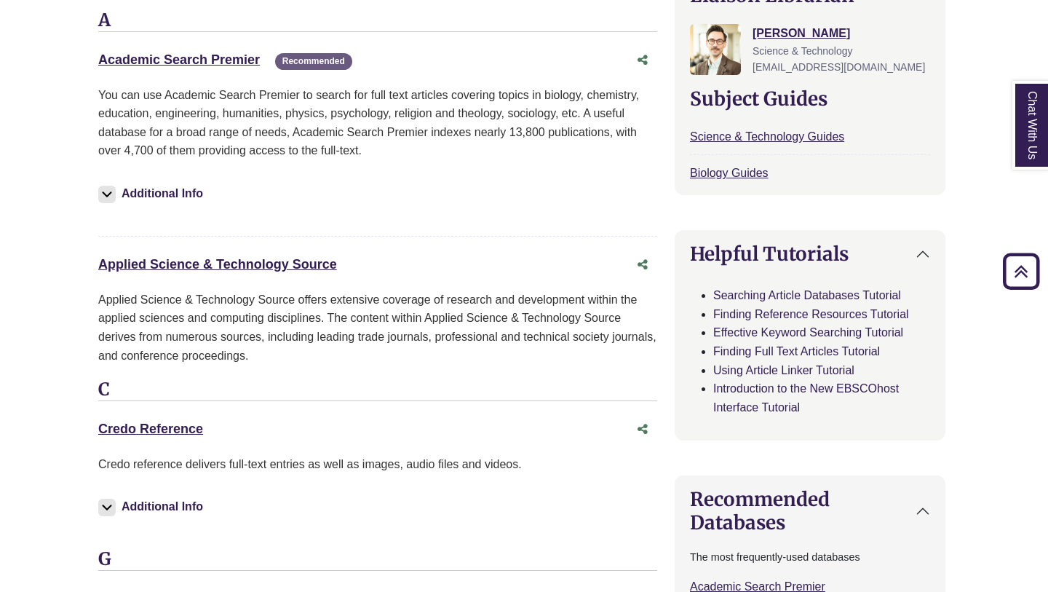
scroll to position [549, 2]
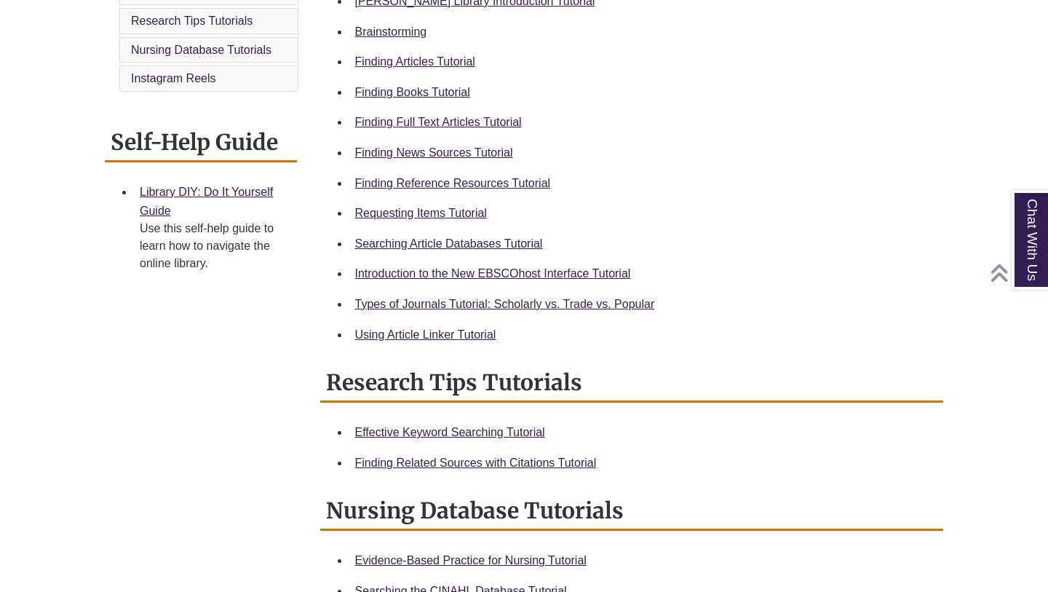
scroll to position [475, 0]
click at [482, 242] on link "Searching Article Databases Tutorial" at bounding box center [449, 244] width 188 height 12
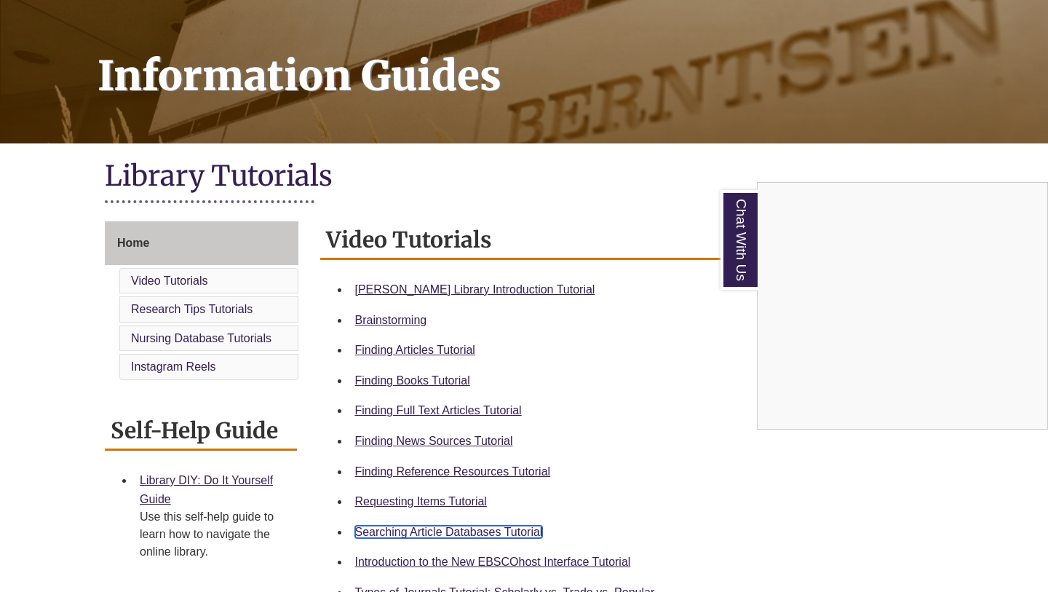
scroll to position [0, 0]
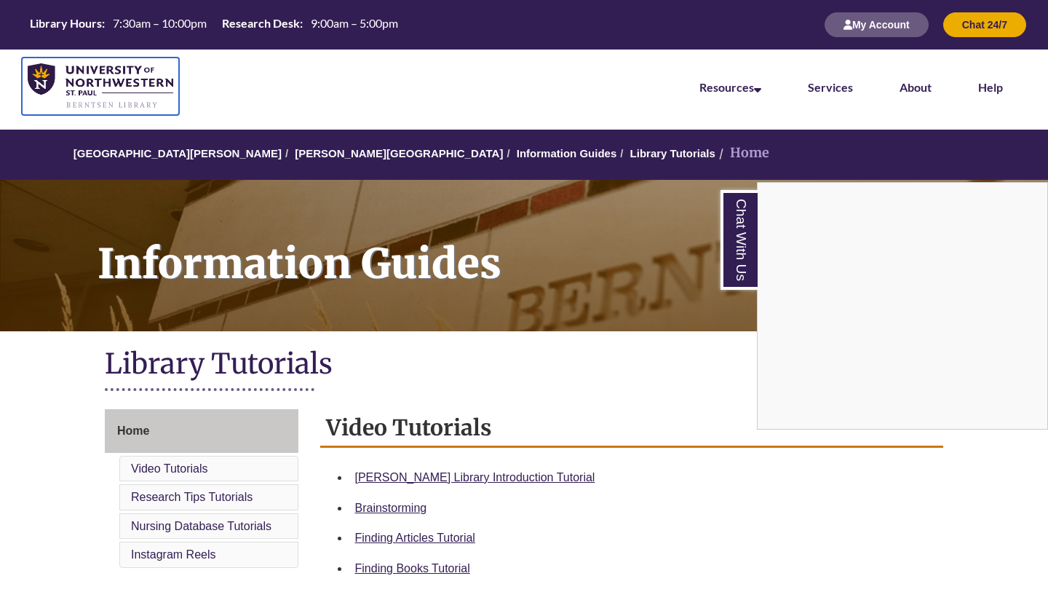
click at [127, 77] on img at bounding box center [101, 86] width 146 height 46
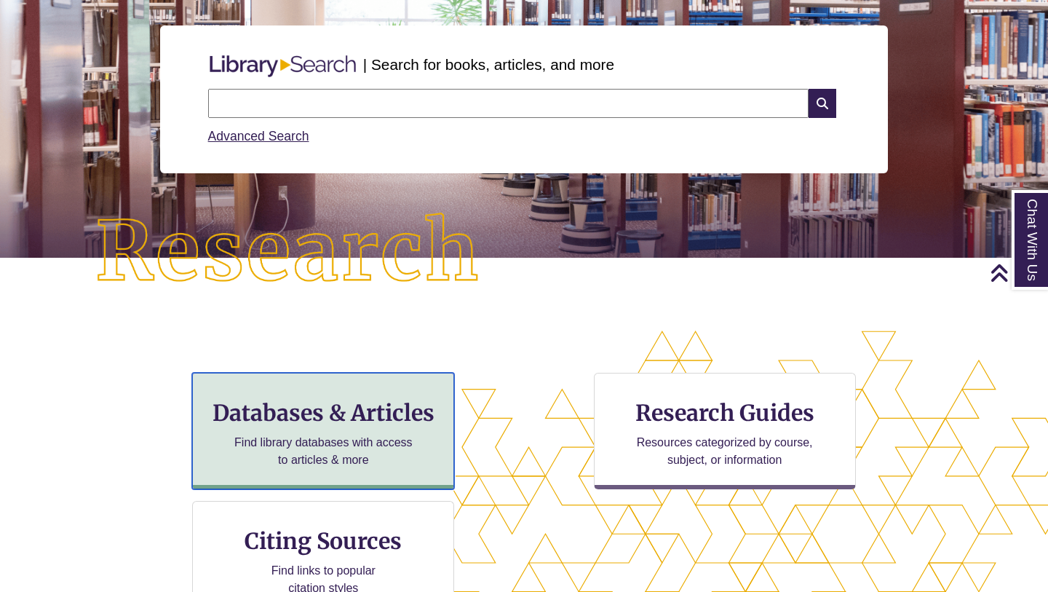
click at [420, 447] on div "Databases & Articles Find library databases with access to articles & more" at bounding box center [323, 431] width 262 height 116
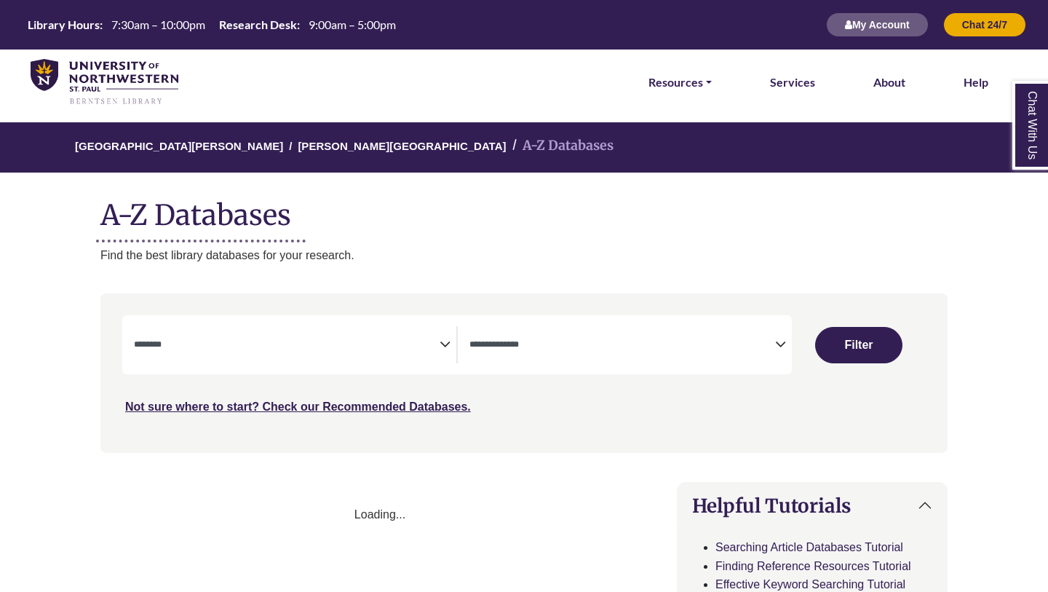
select select "Database Subject Filter"
select select "Database Types Filter"
select select "Database Subject Filter"
select select "Database Types Filter"
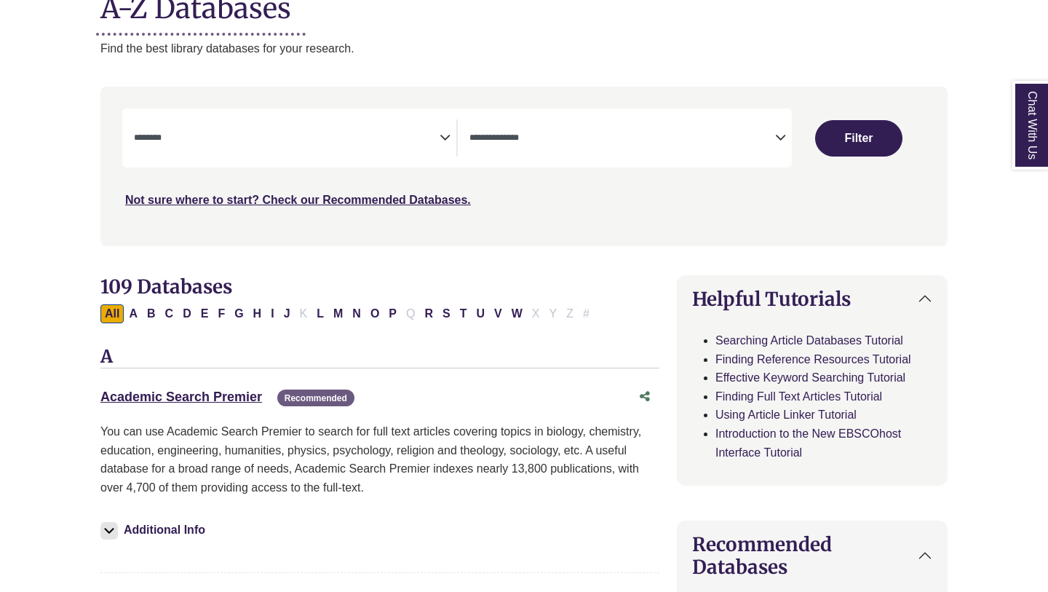
scroll to position [218, 0]
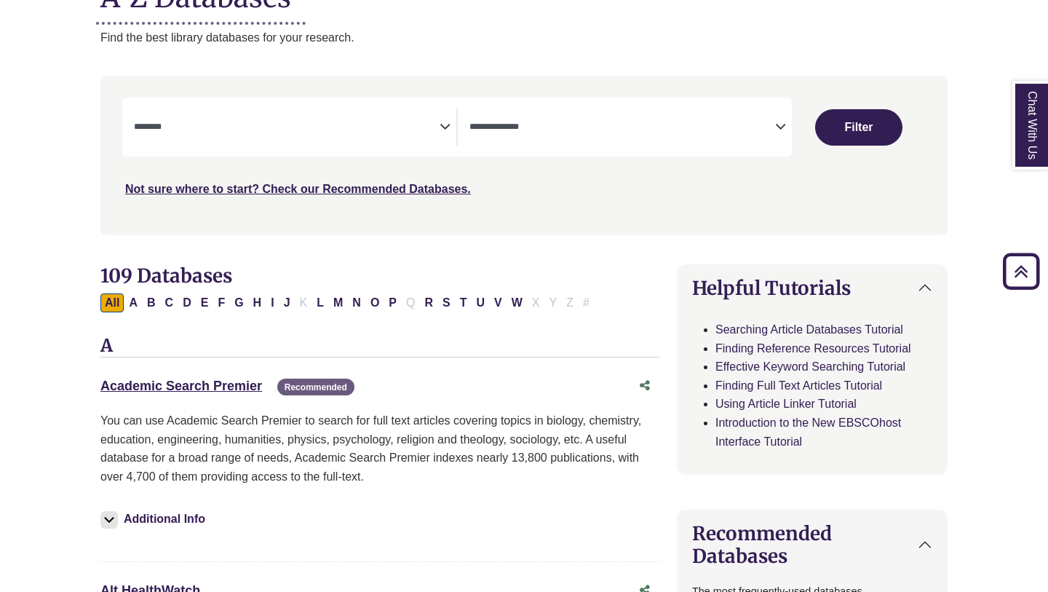
click at [230, 374] on div "Academic Search Premier This link opens in a new window Recommended" at bounding box center [379, 386] width 559 height 28
click at [231, 388] on link "Academic Search Premier This link opens in a new window" at bounding box center [181, 385] width 162 height 15
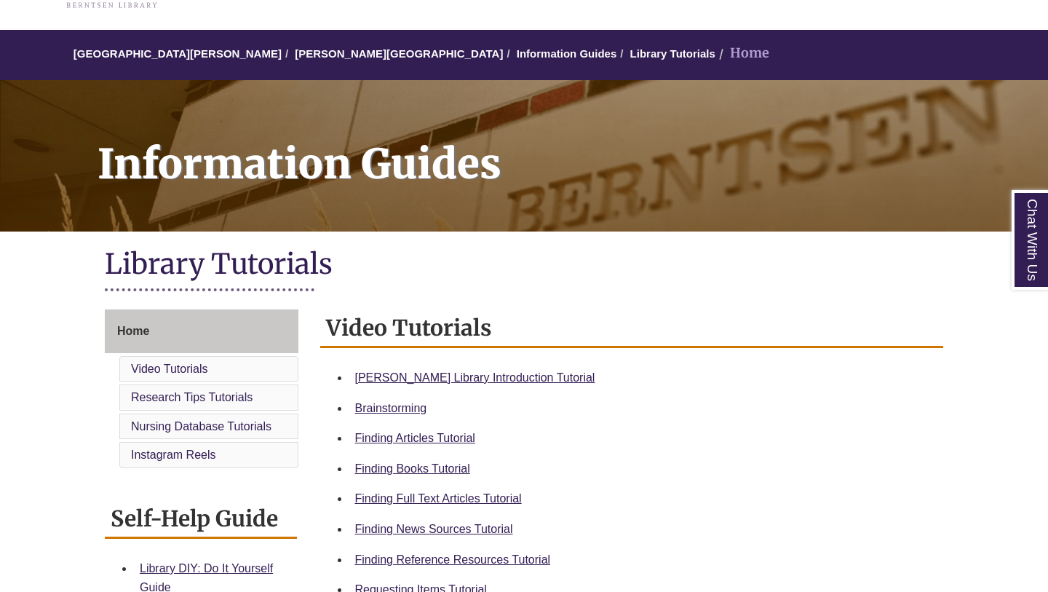
scroll to position [130, 0]
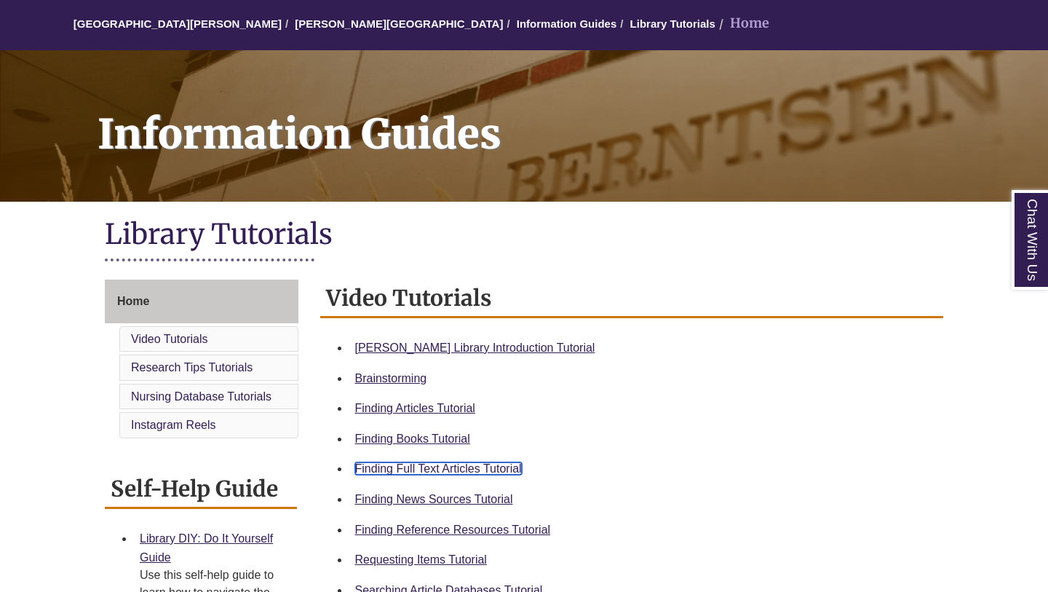
click at [434, 467] on link "Finding Full Text Articles Tutorial" at bounding box center [438, 468] width 167 height 12
